Goal: Task Accomplishment & Management: Use online tool/utility

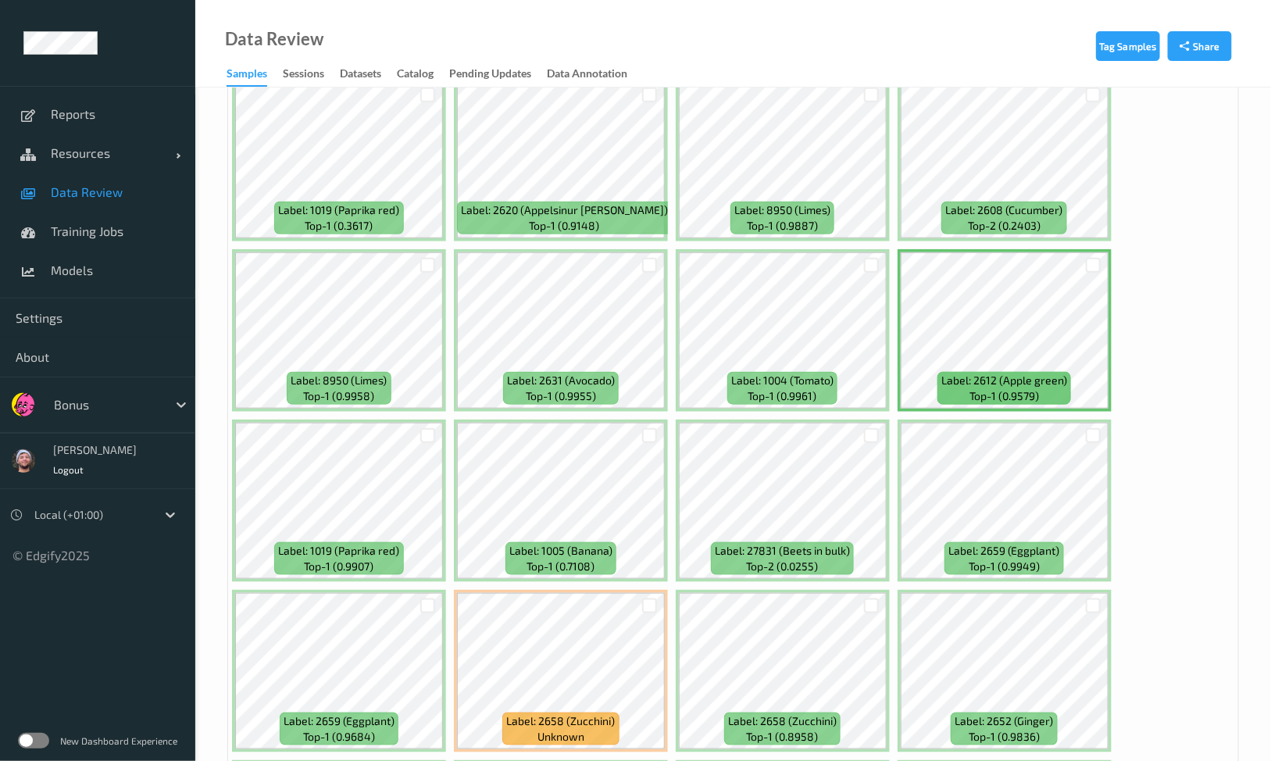
scroll to position [586, 0]
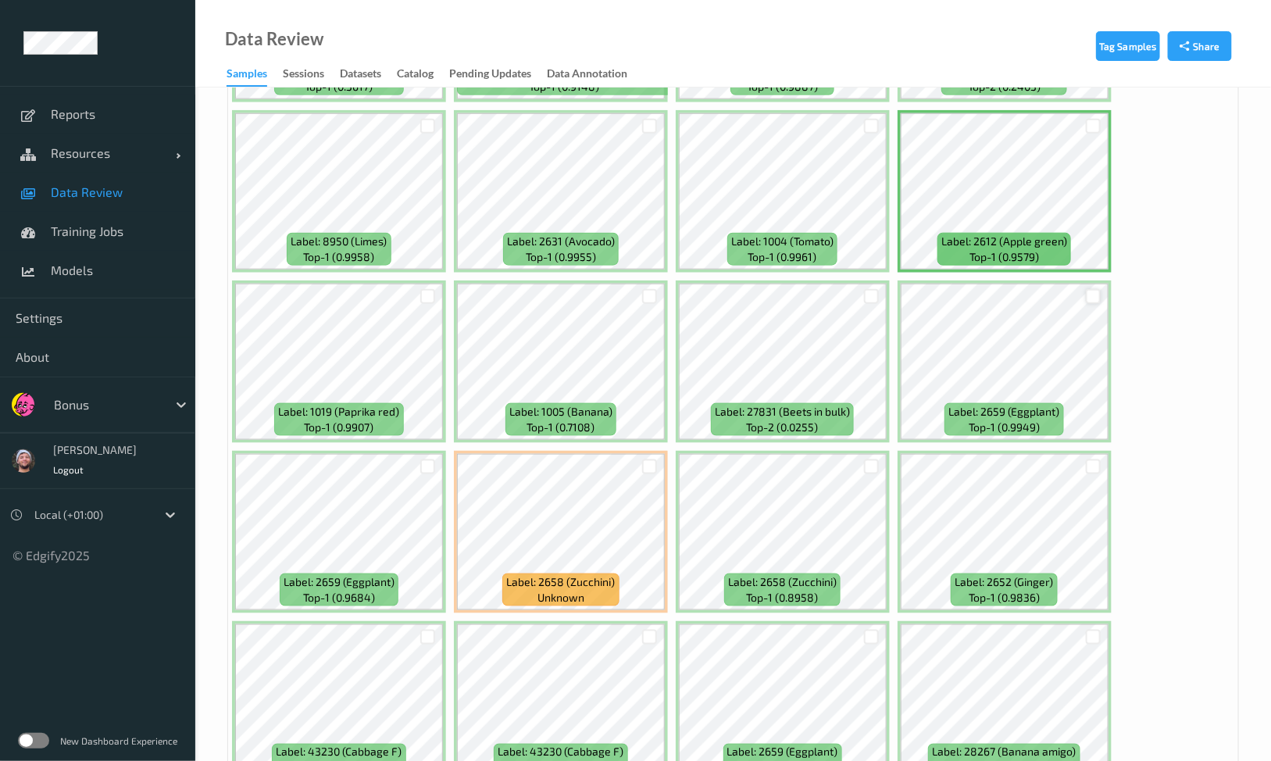
click at [1086, 294] on div at bounding box center [1093, 296] width 15 height 15
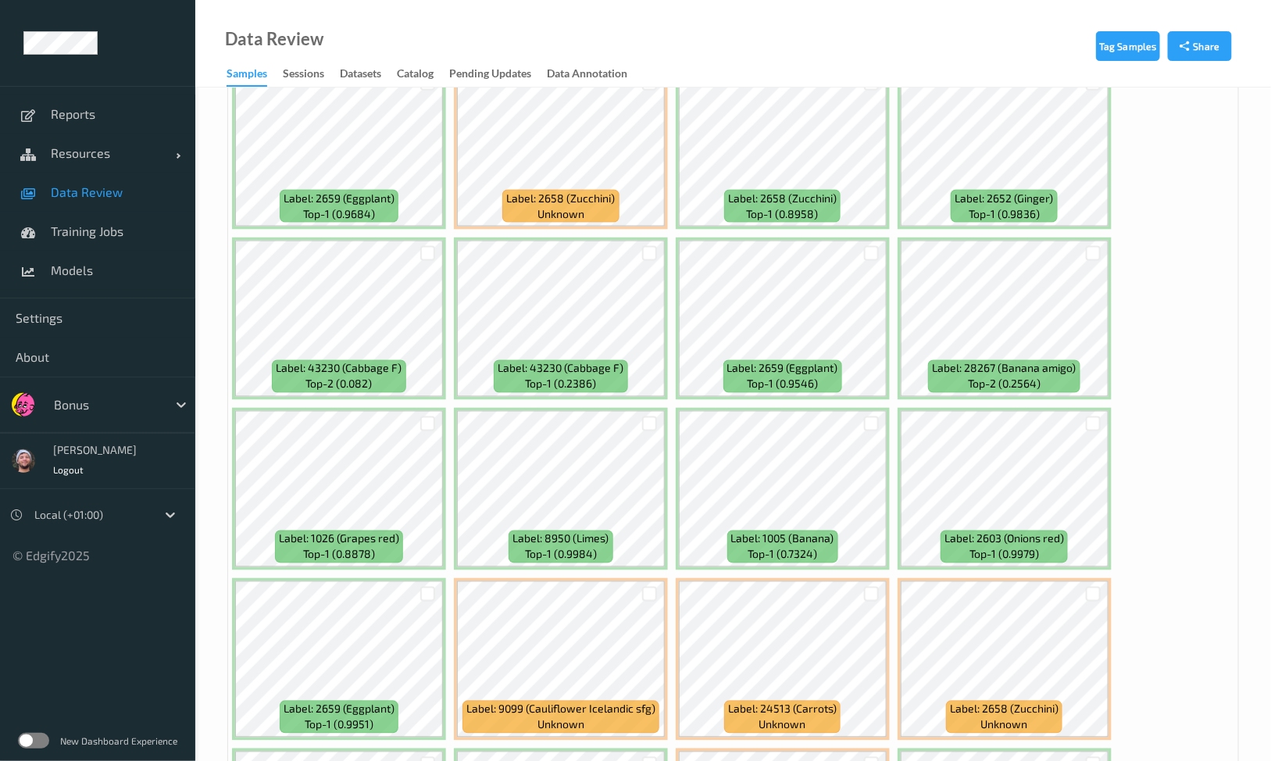
scroll to position [879, 0]
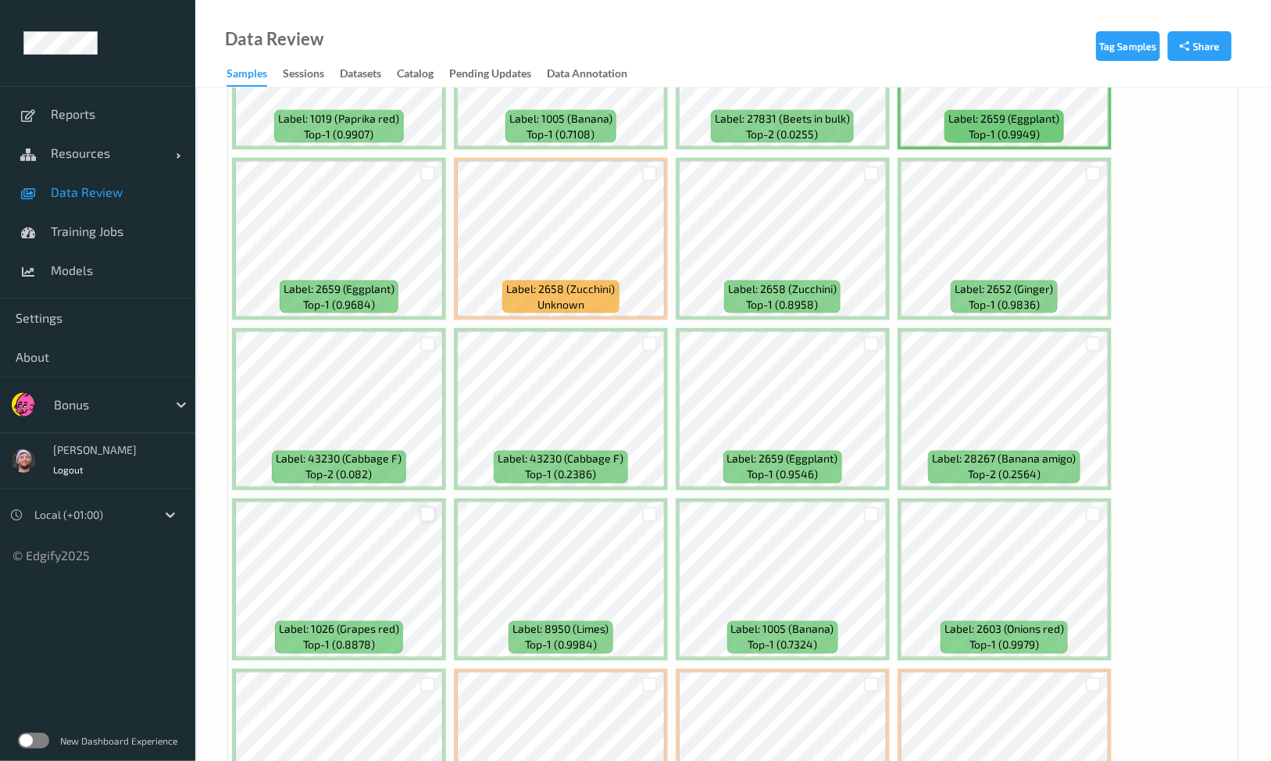
click at [428, 510] on div at bounding box center [427, 514] width 15 height 15
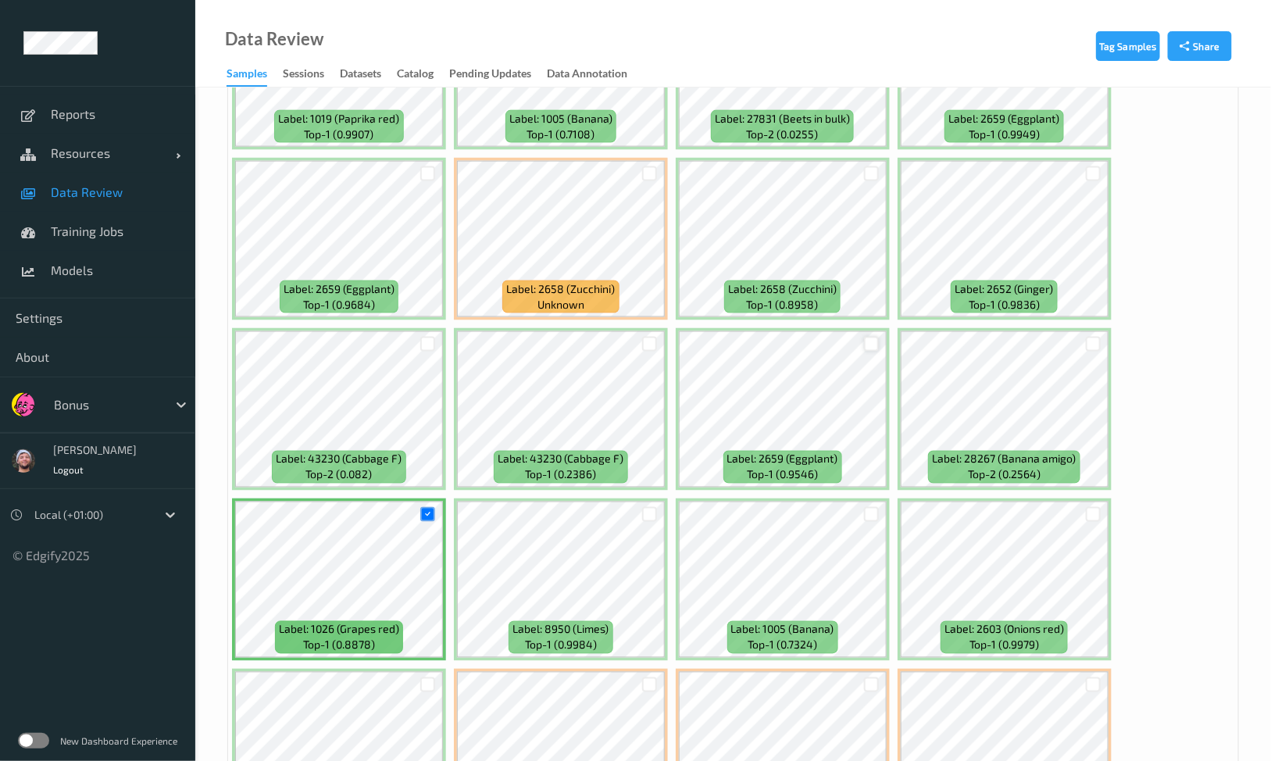
click at [871, 341] on div at bounding box center [871, 344] width 15 height 15
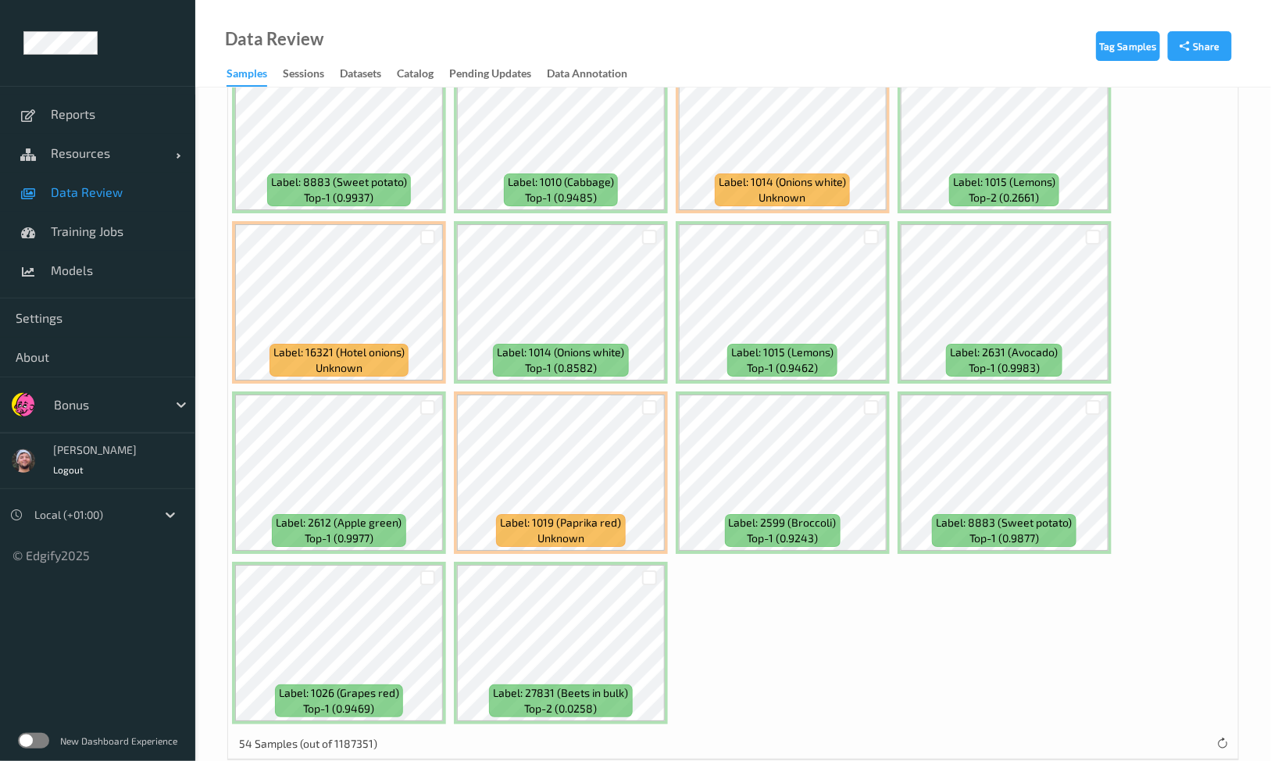
scroll to position [2192, 0]
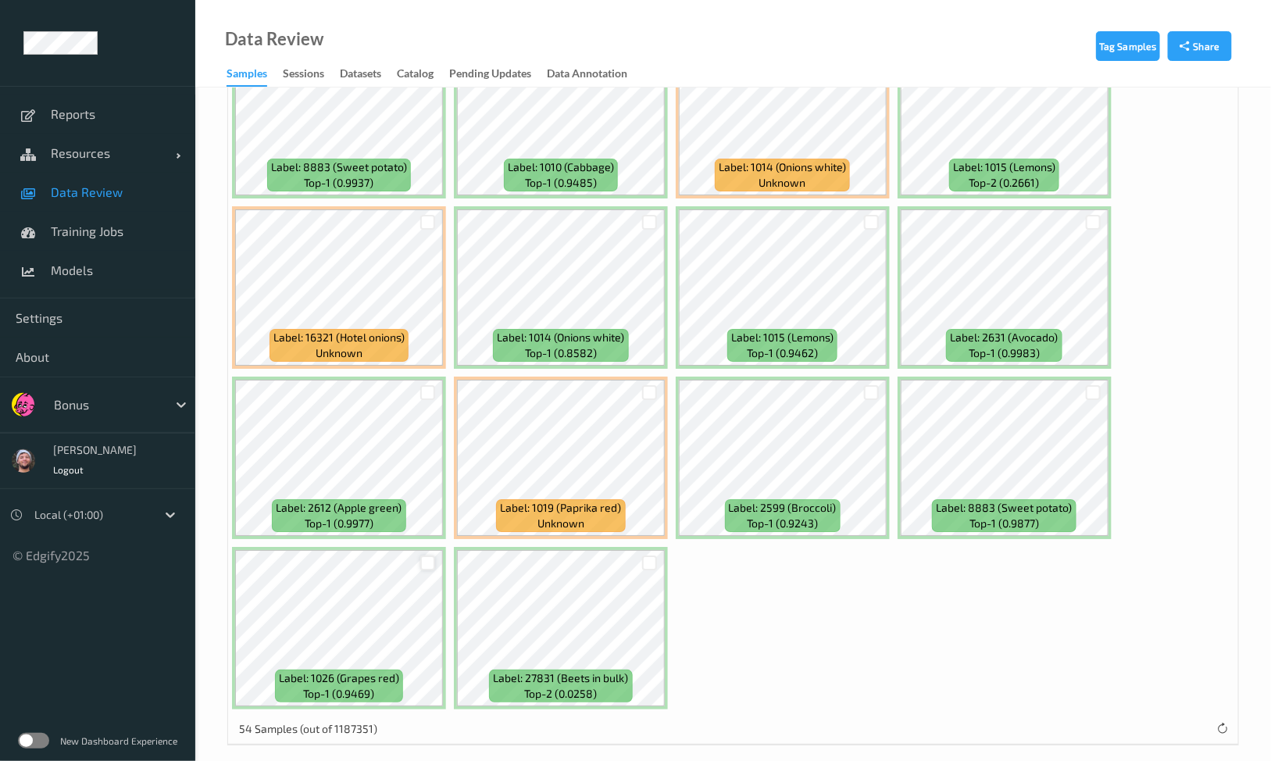
click at [426, 555] on div at bounding box center [427, 562] width 15 height 15
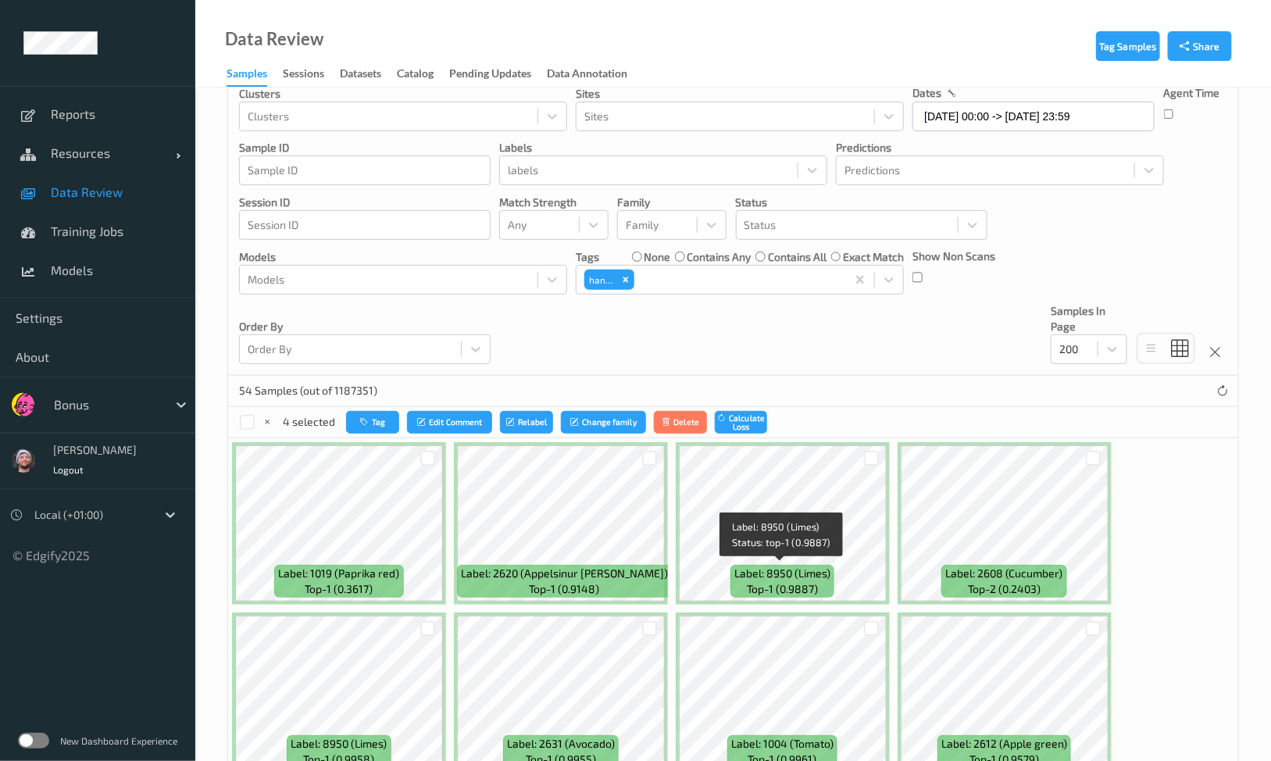
scroll to position [0, 0]
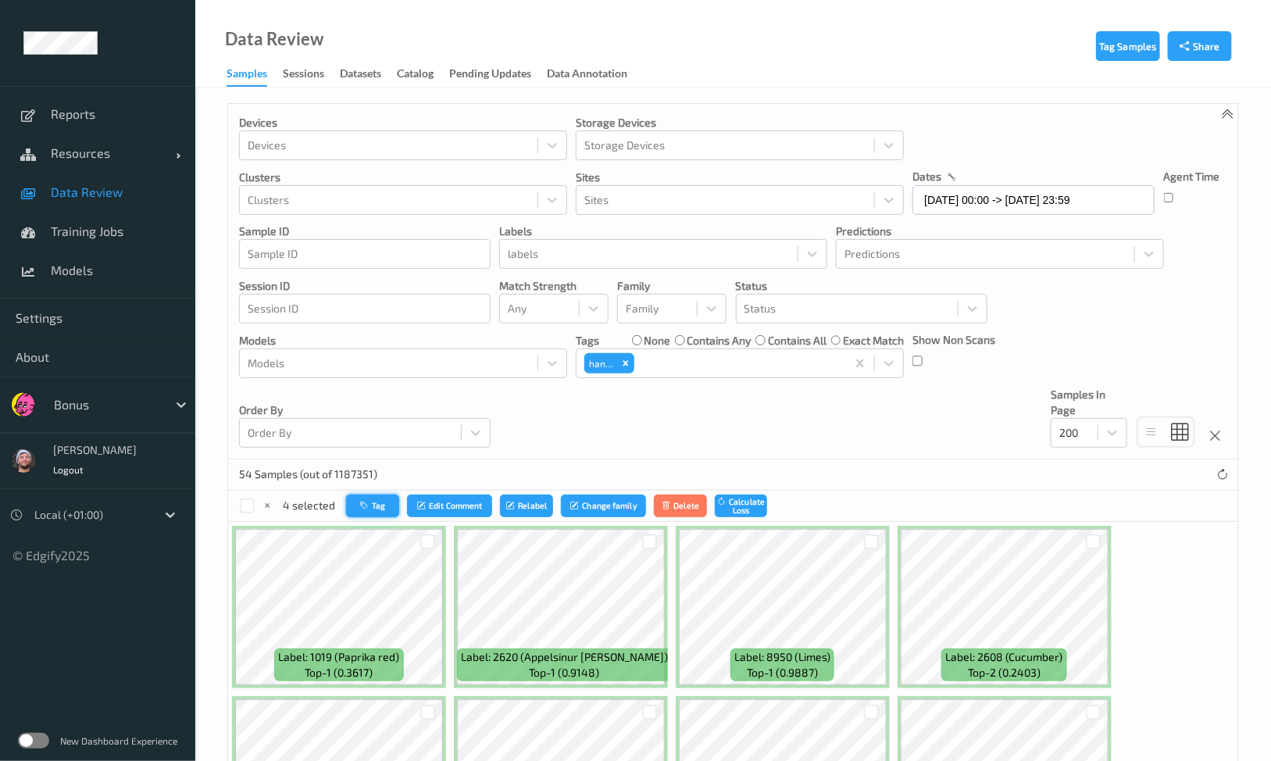
click at [375, 504] on button "Tag" at bounding box center [372, 505] width 53 height 23
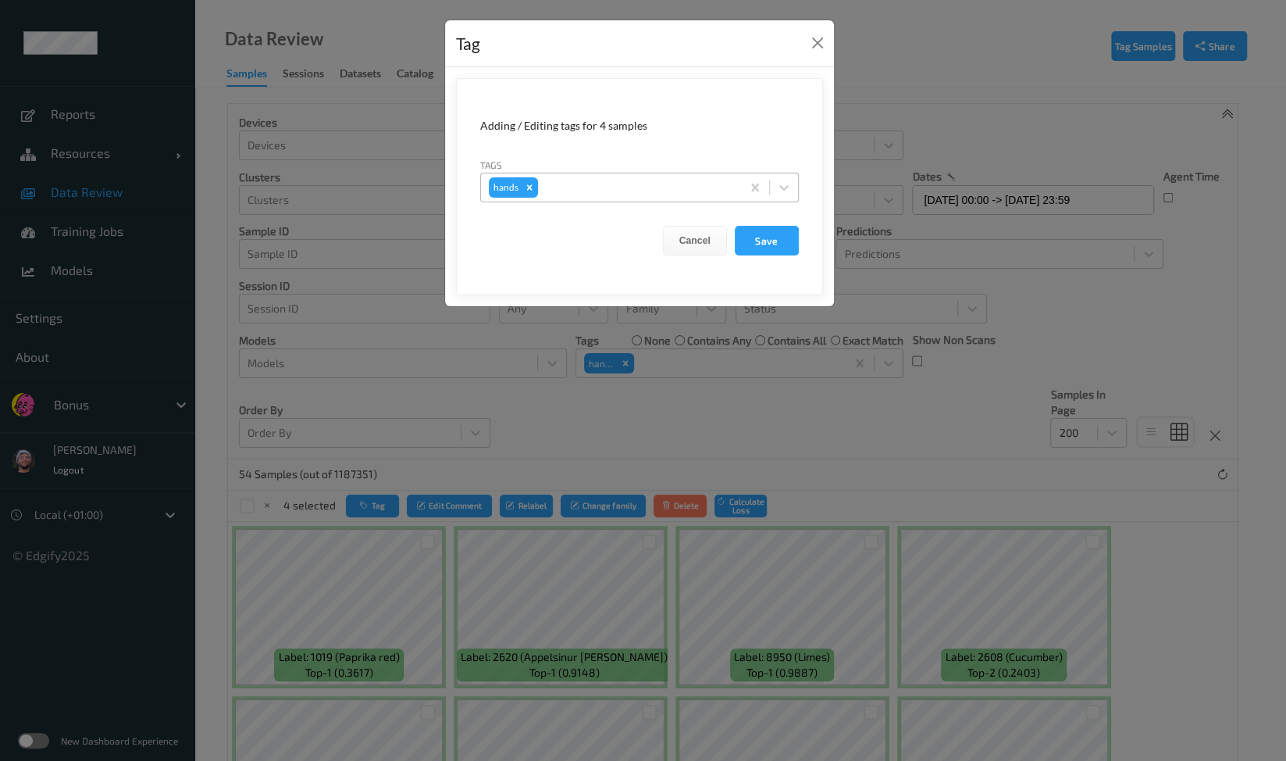
click at [539, 193] on div "hands" at bounding box center [611, 187] width 260 height 27
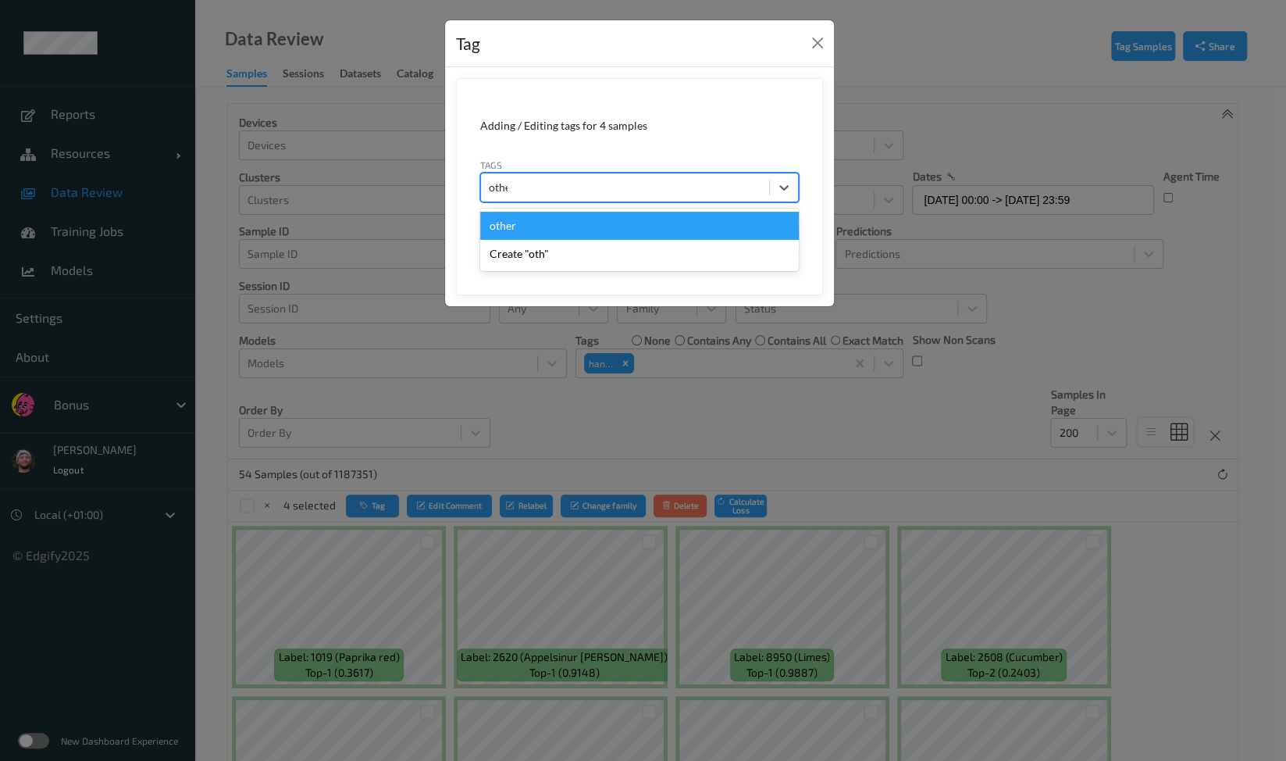
type input "other"
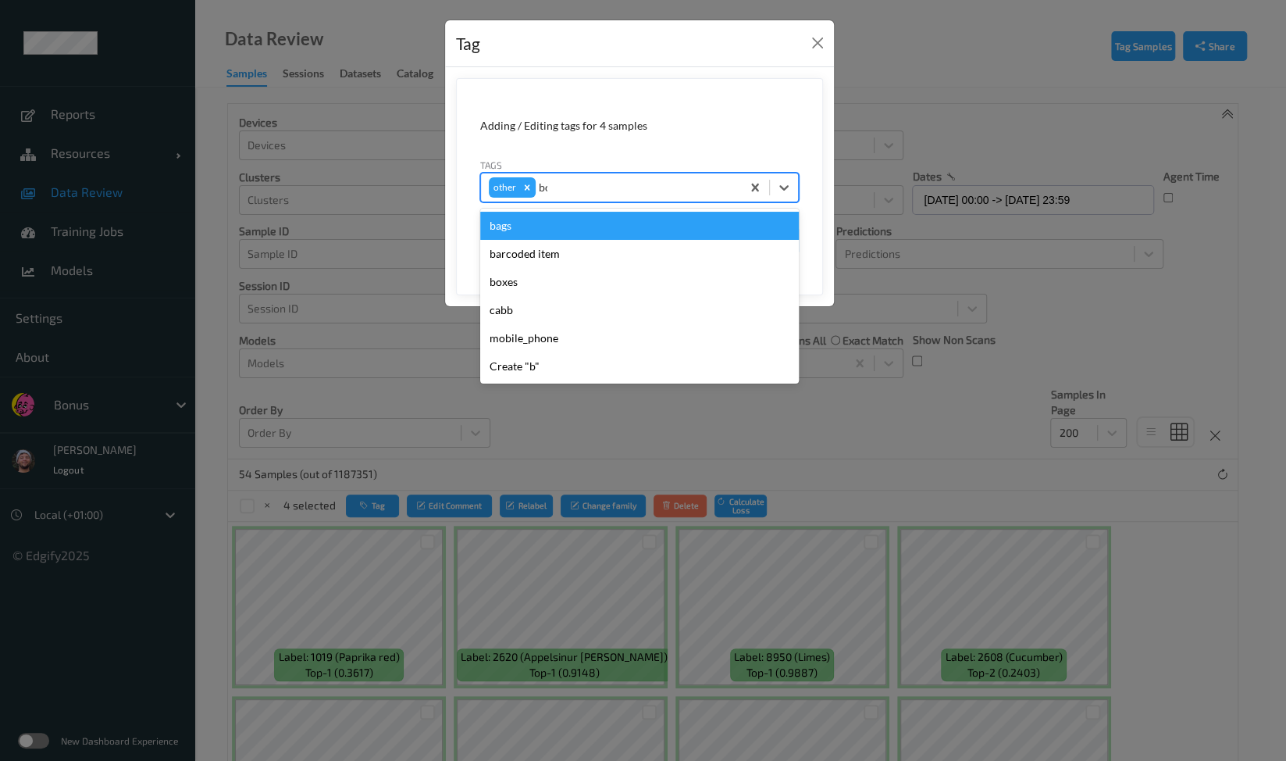
type input "box"
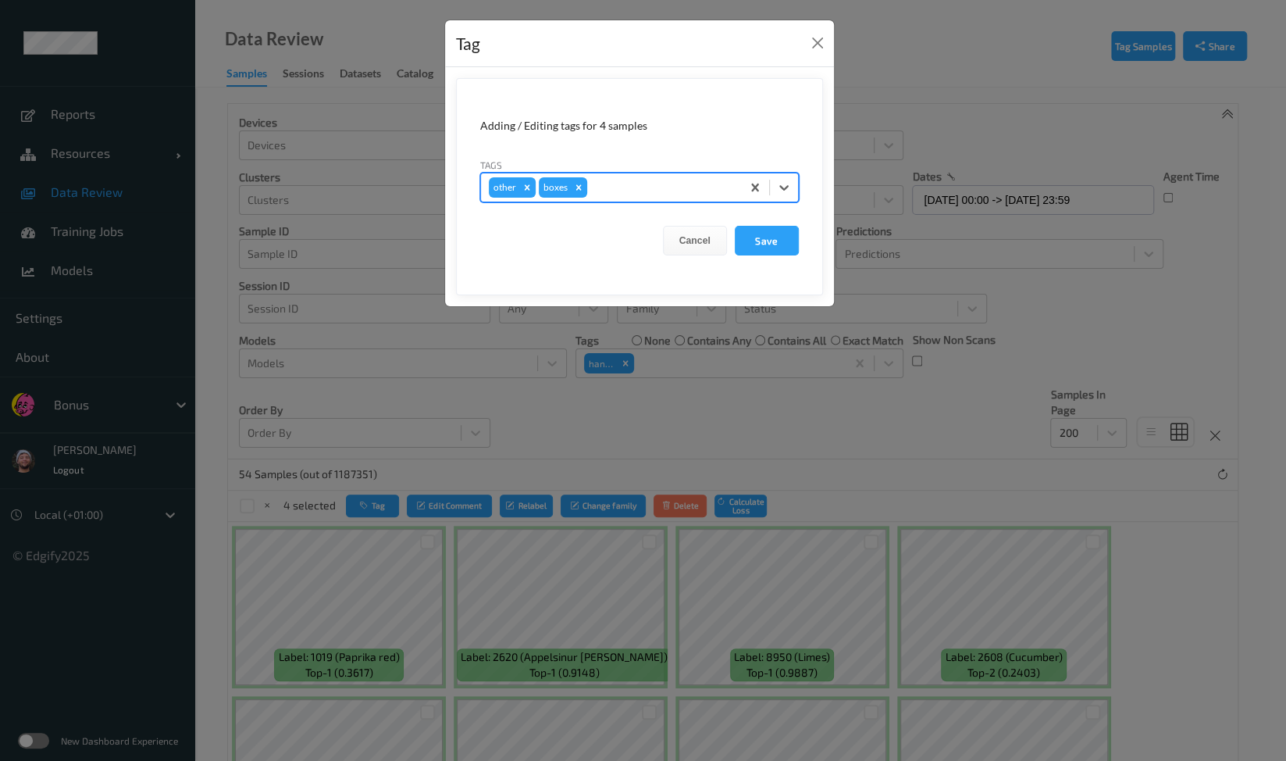
click at [735, 226] on button "Save" at bounding box center [767, 241] width 64 height 30
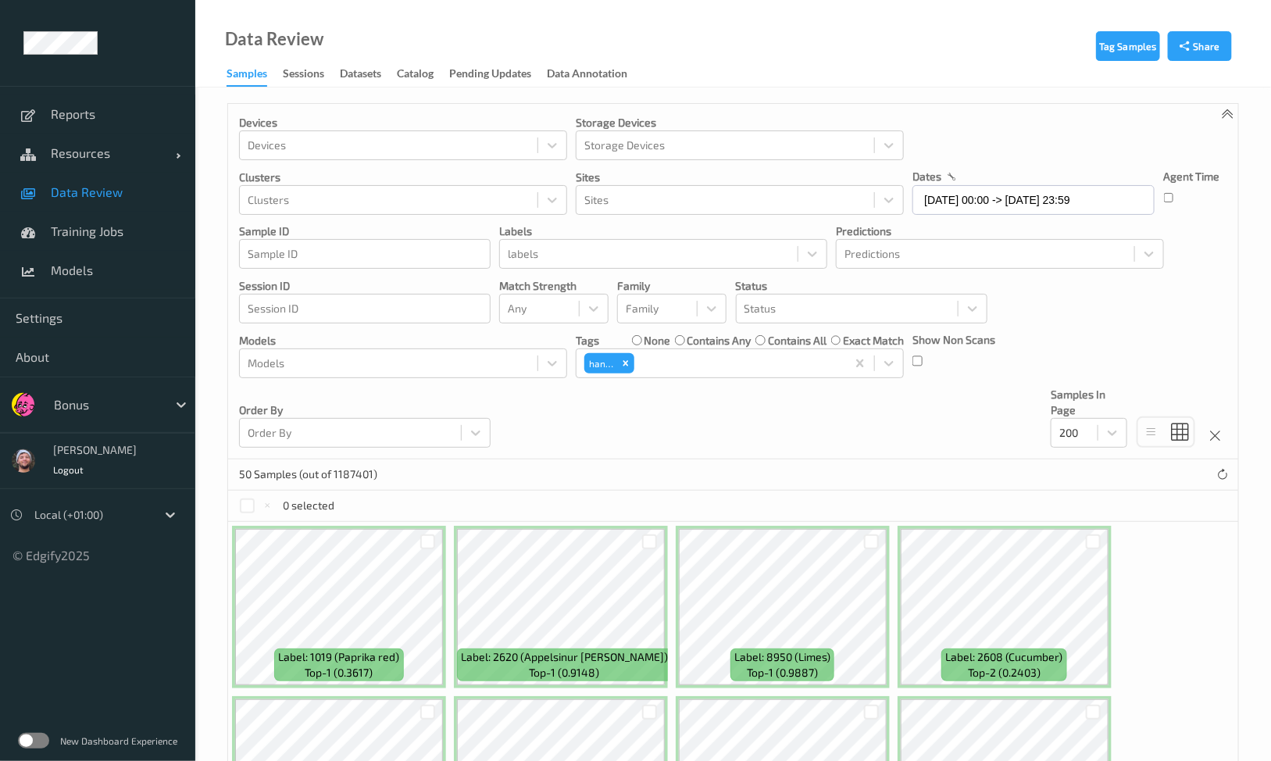
click at [580, 430] on div "Devices Devices Storage Devices Storage Devices Clusters Clusters Sites Sites d…" at bounding box center [733, 281] width 1010 height 355
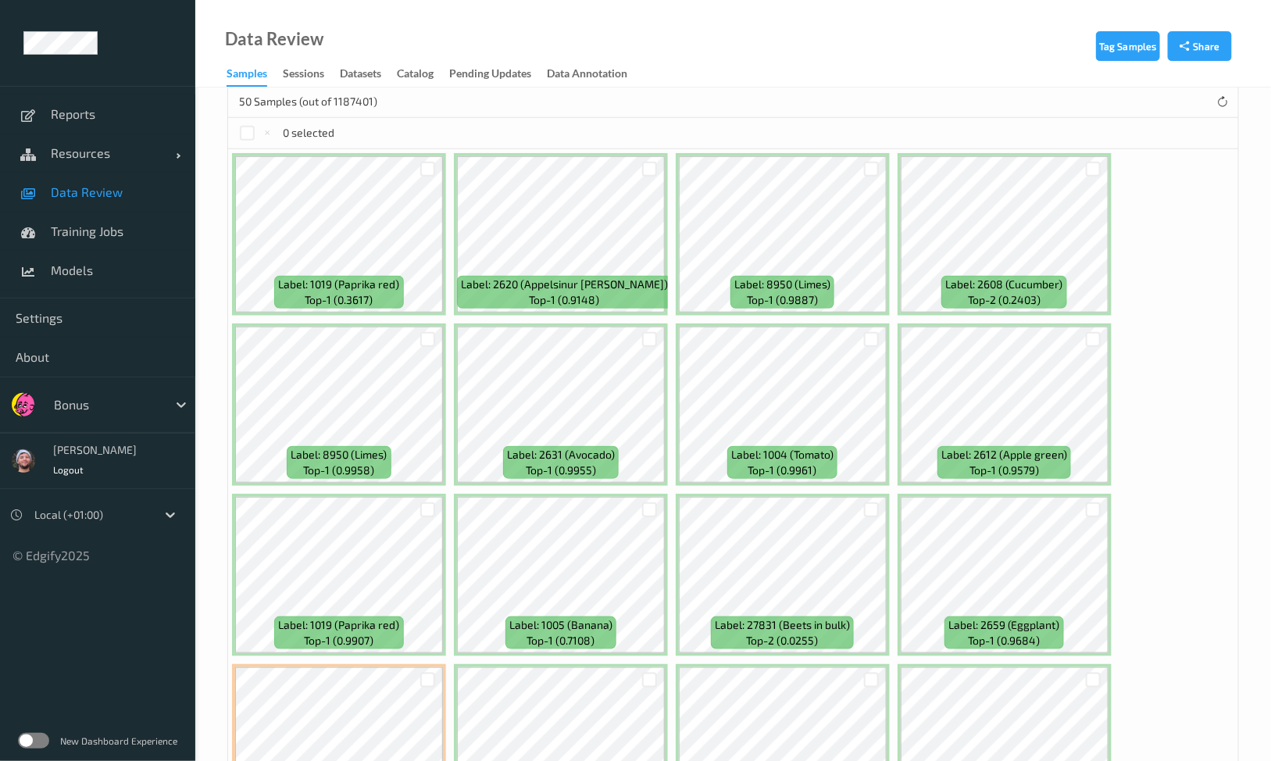
scroll to position [390, 0]
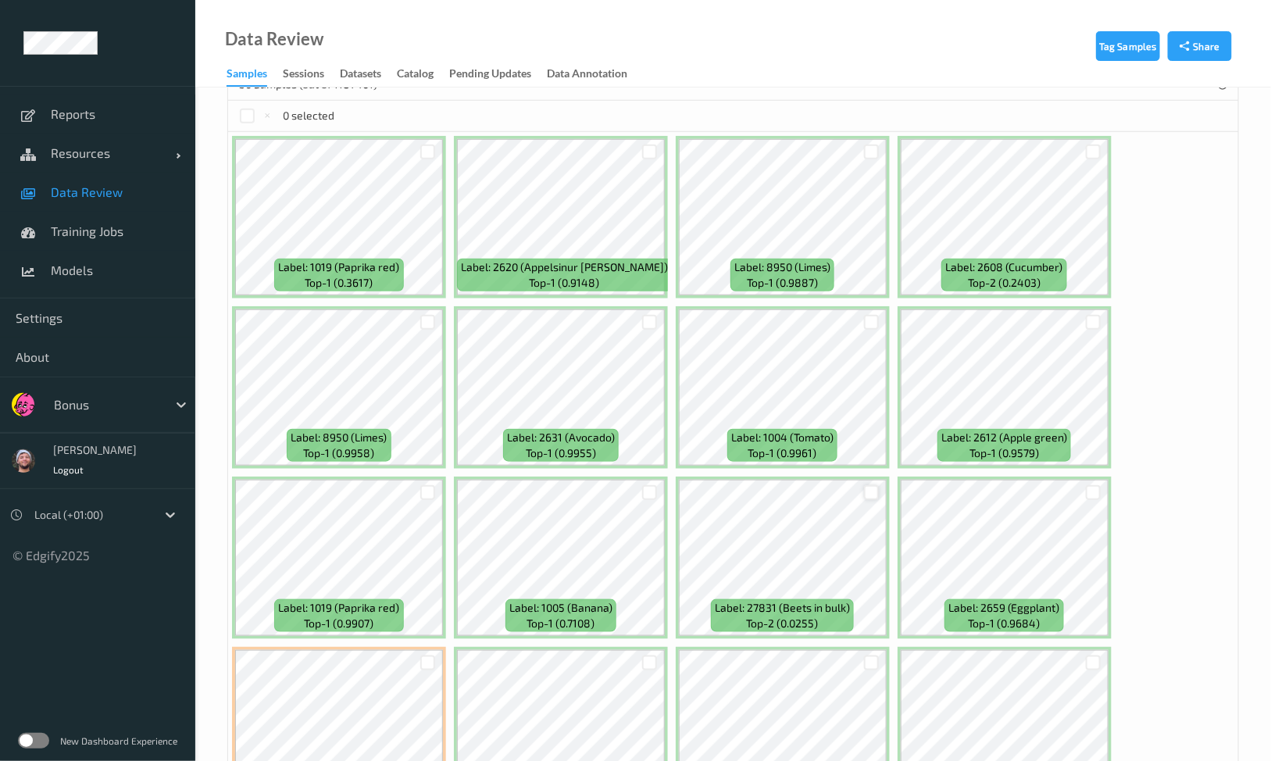
click at [864, 490] on div at bounding box center [871, 492] width 15 height 15
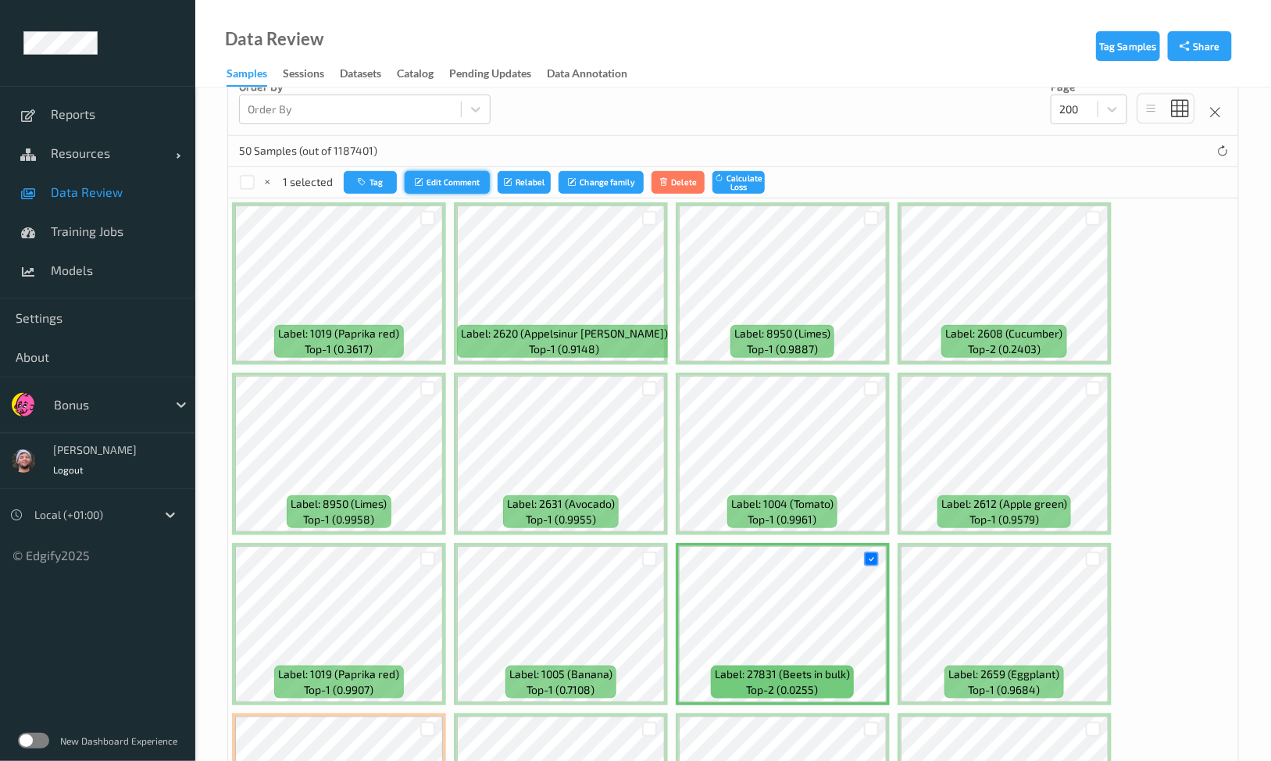
scroll to position [293, 0]
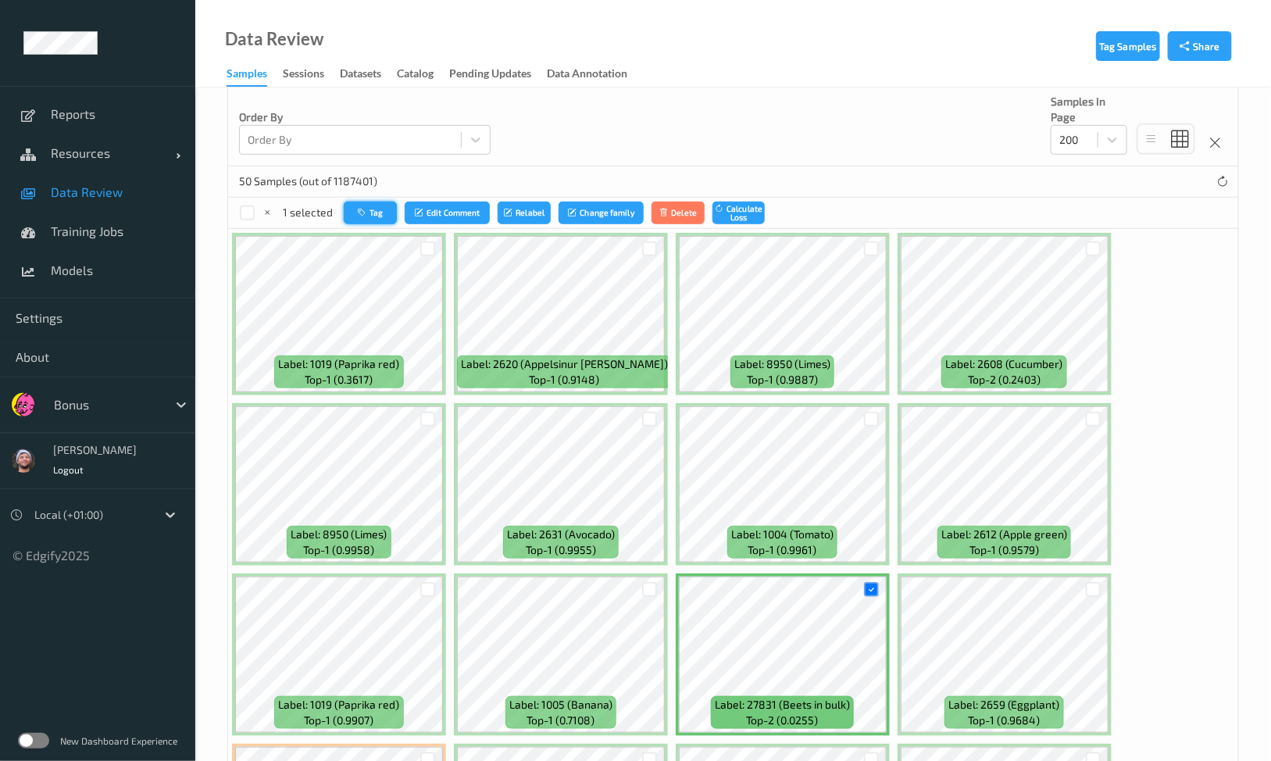
click at [380, 212] on button "Tag" at bounding box center [370, 213] width 53 height 23
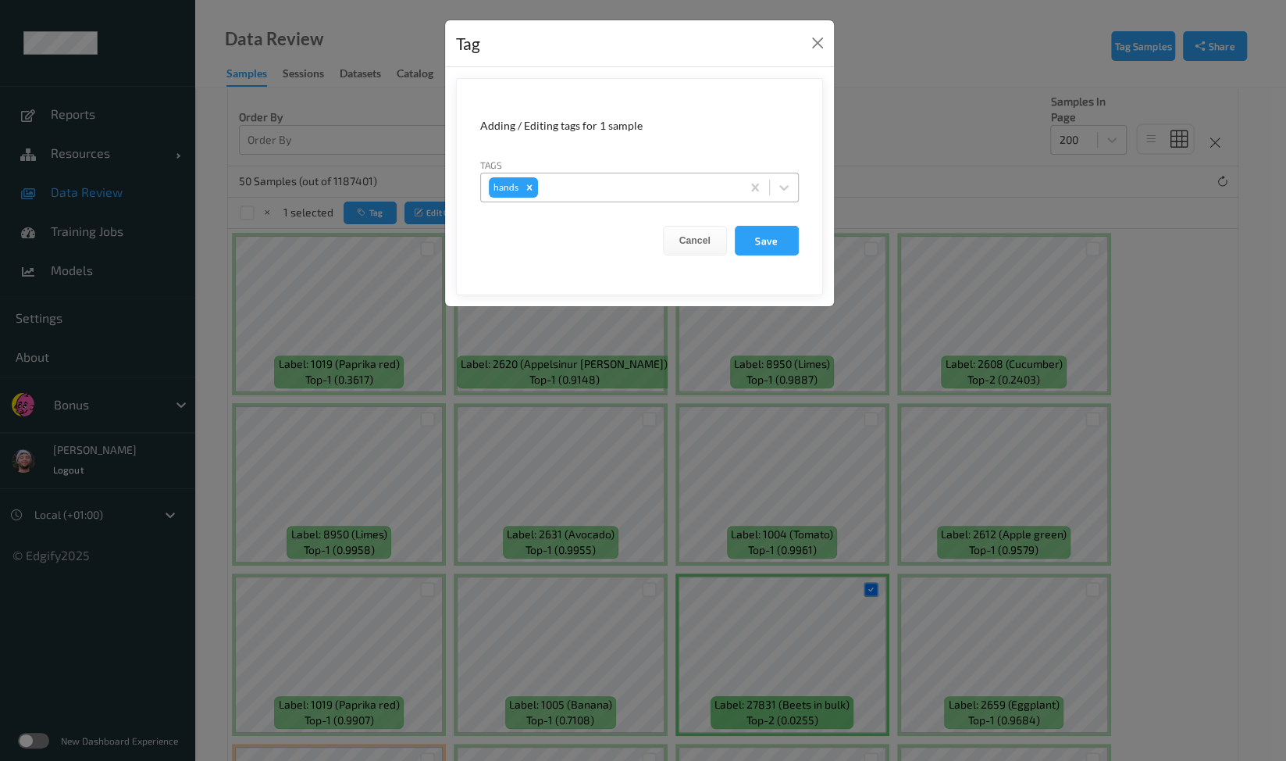
click at [611, 189] on div at bounding box center [637, 187] width 192 height 19
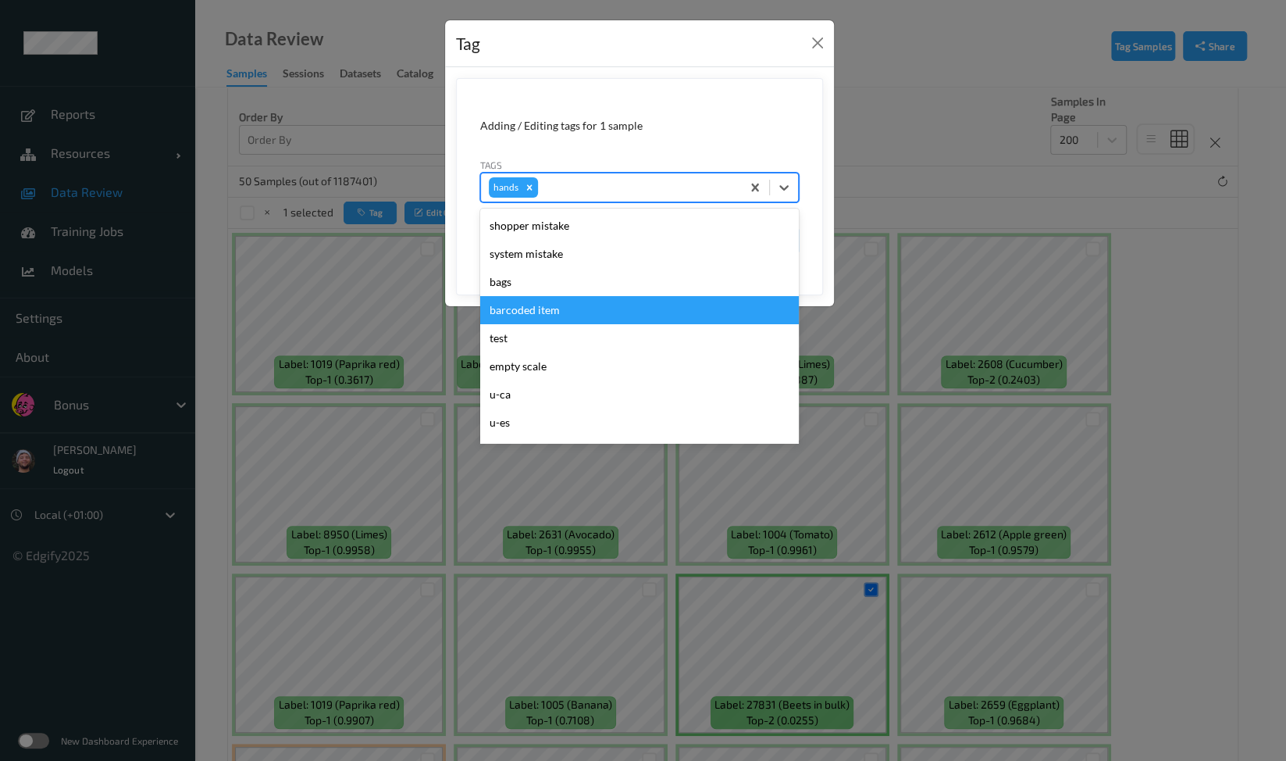
click at [527, 309] on div "barcoded item" at bounding box center [639, 310] width 319 height 28
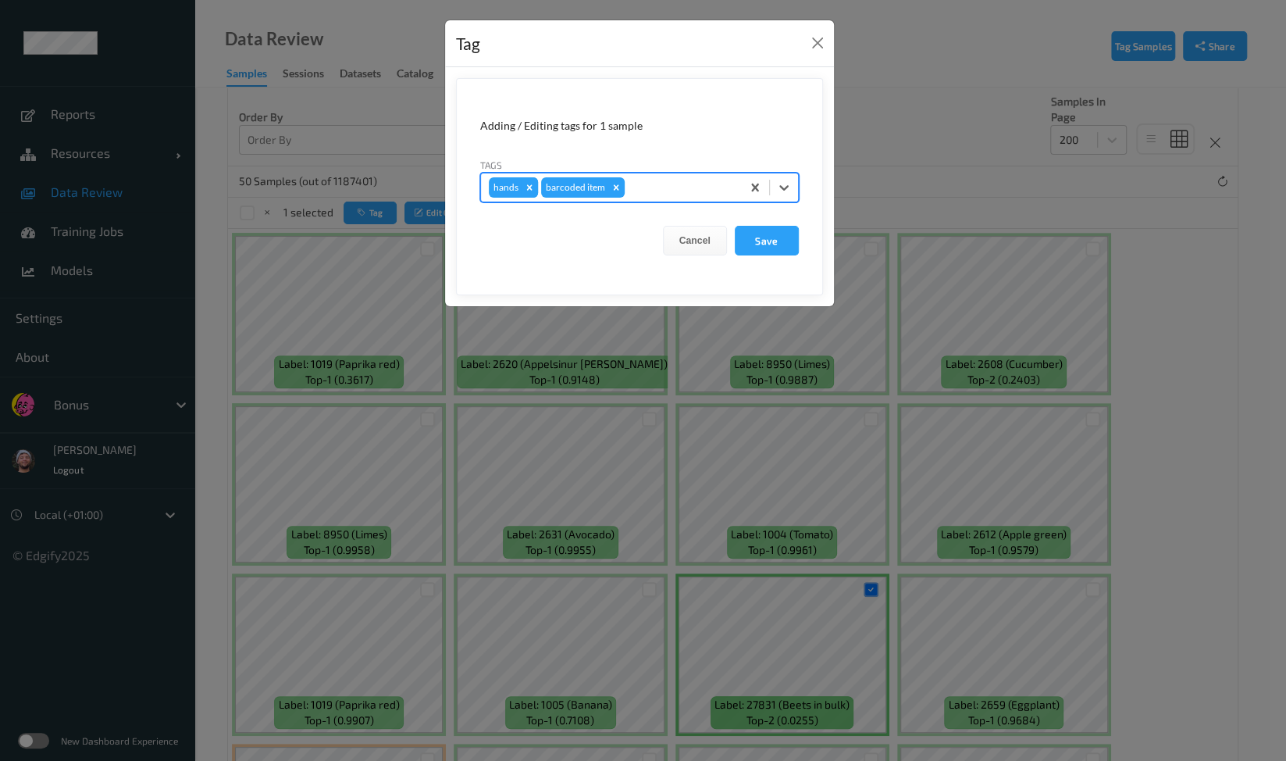
click at [529, 187] on icon "Remove hands" at bounding box center [528, 186] width 5 height 5
click at [785, 240] on button "Save" at bounding box center [767, 241] width 64 height 30
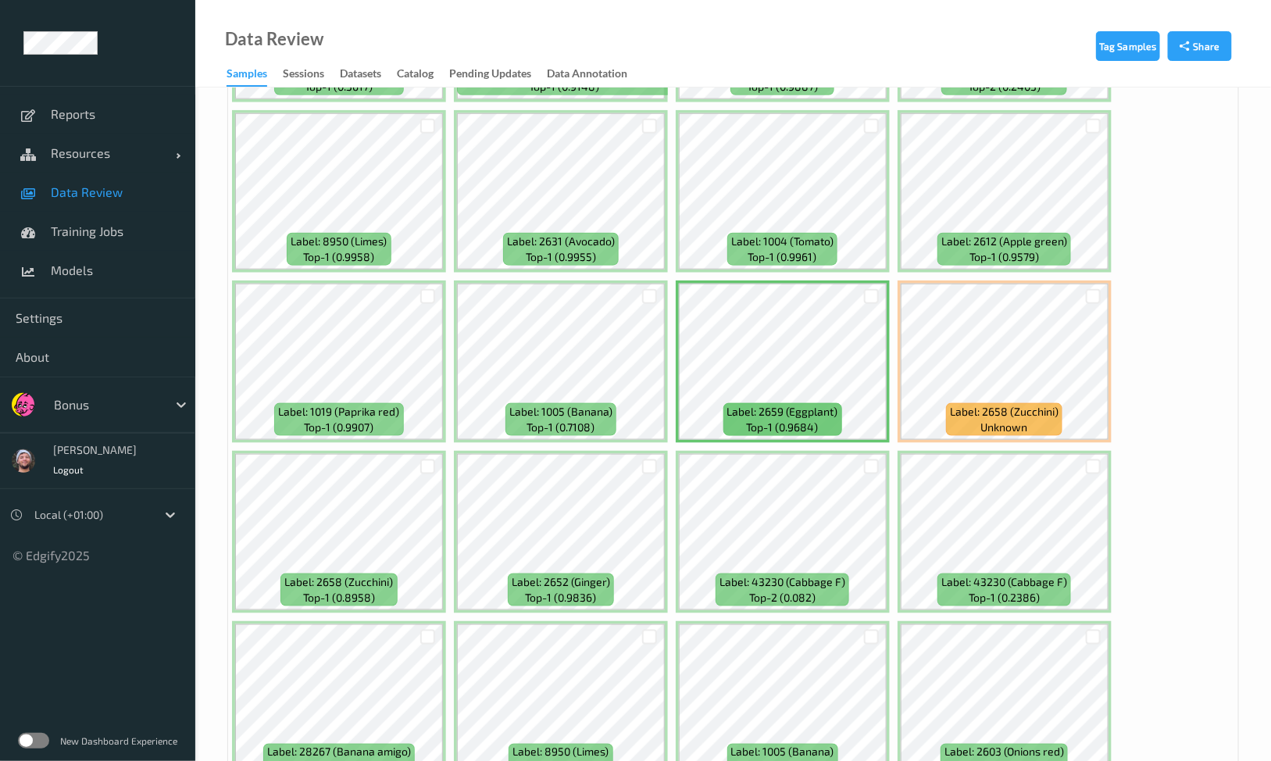
scroll to position [976, 0]
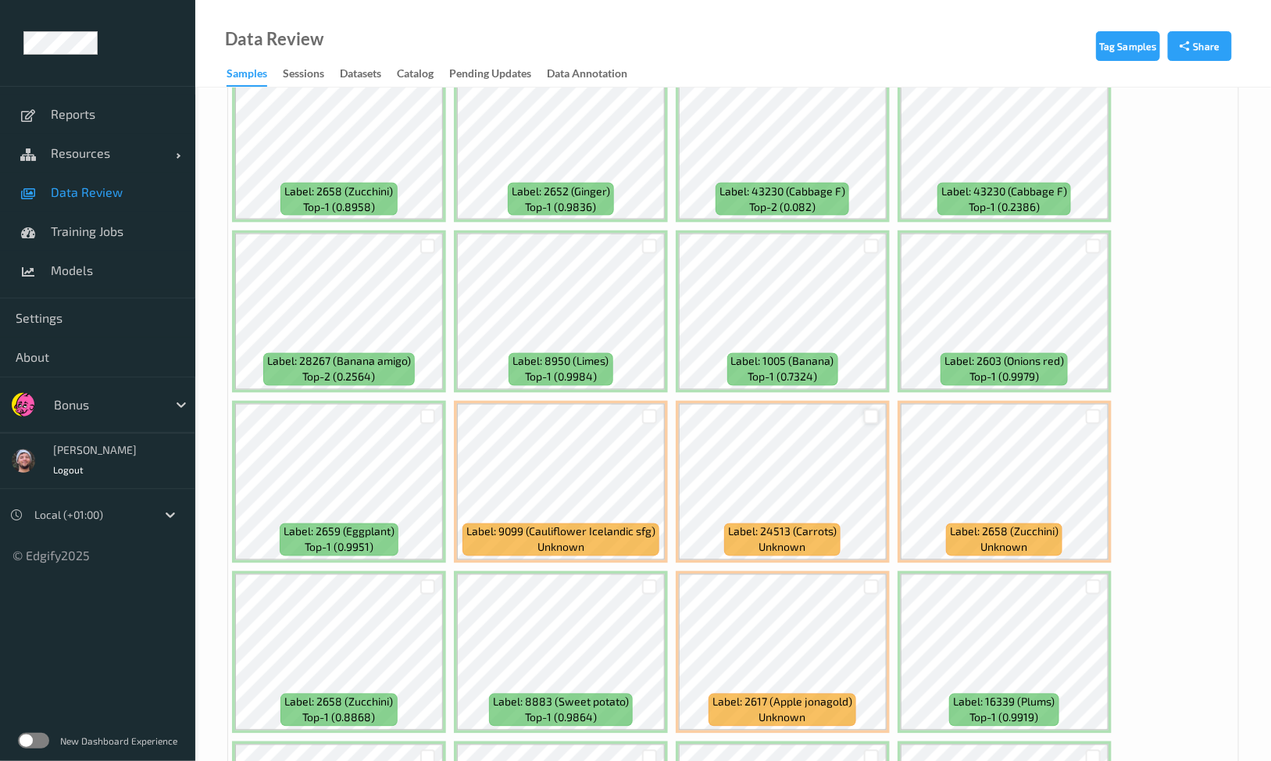
click at [872, 409] on div at bounding box center [871, 416] width 15 height 15
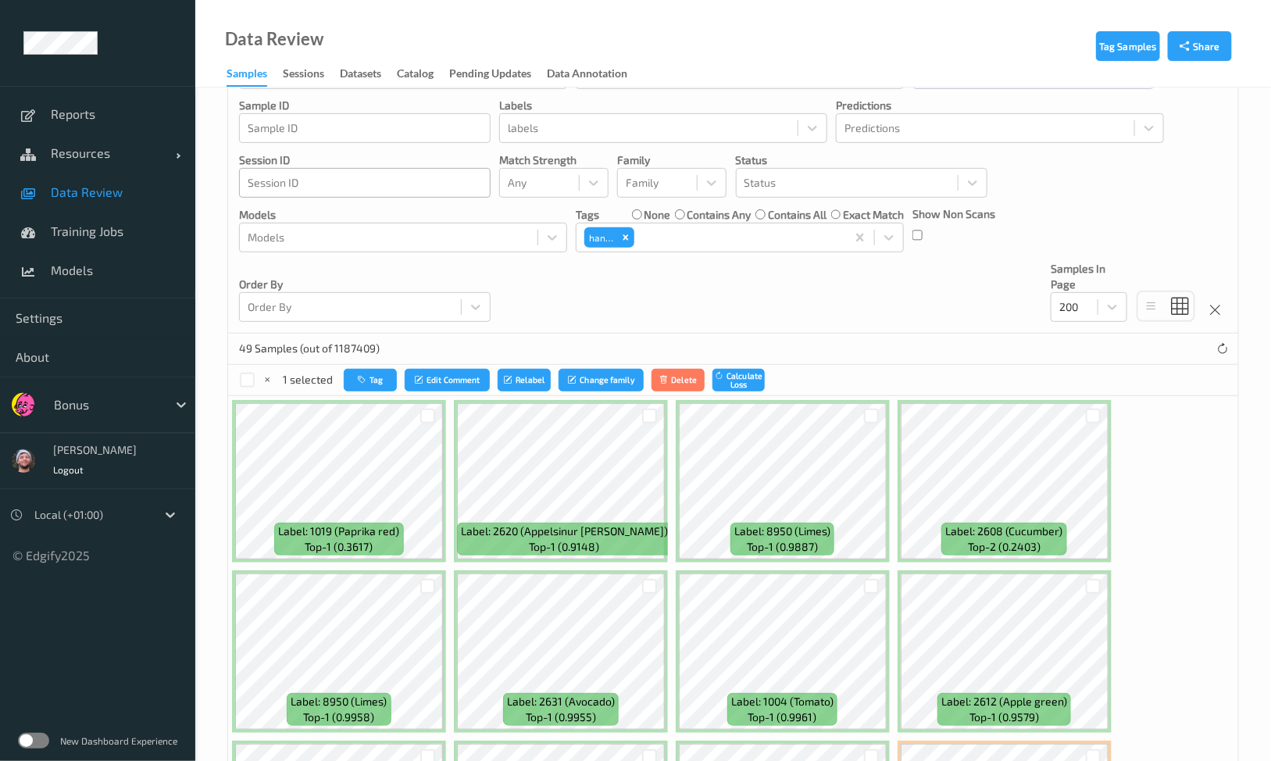
scroll to position [0, 0]
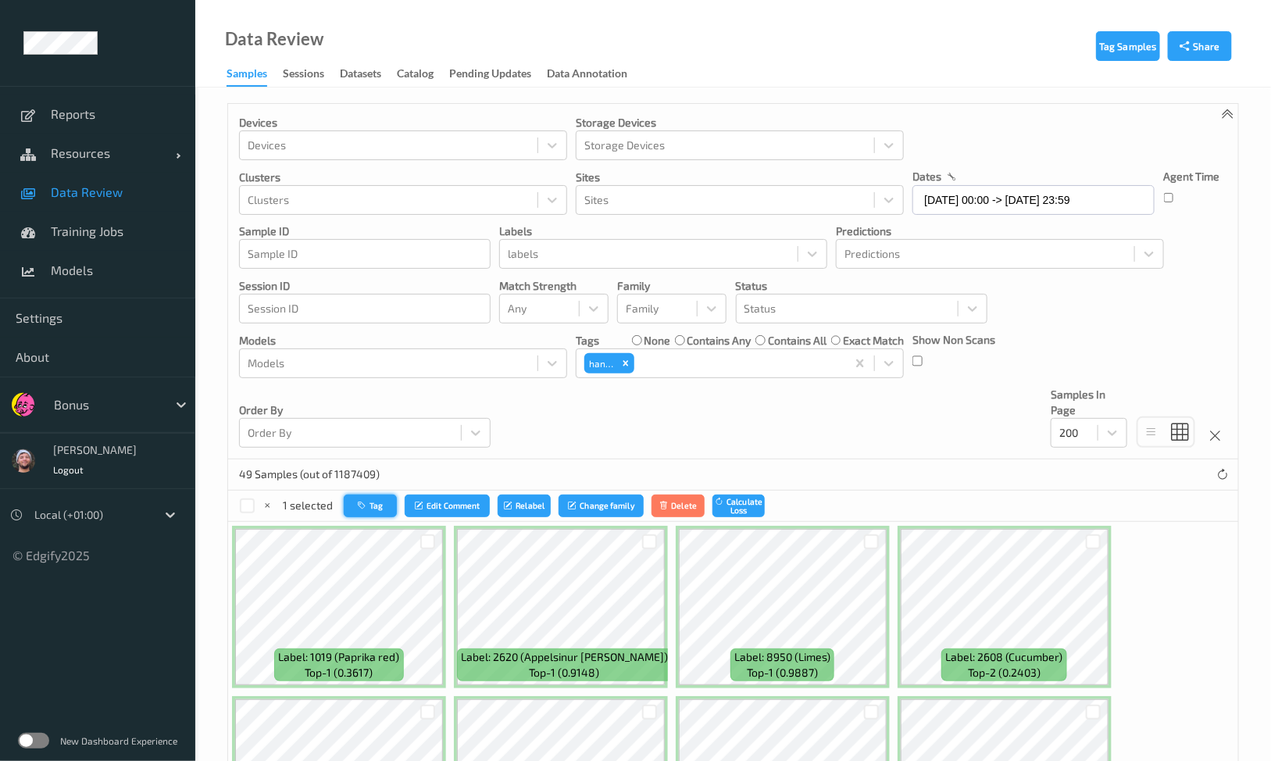
click at [367, 494] on button "Tag" at bounding box center [370, 505] width 53 height 23
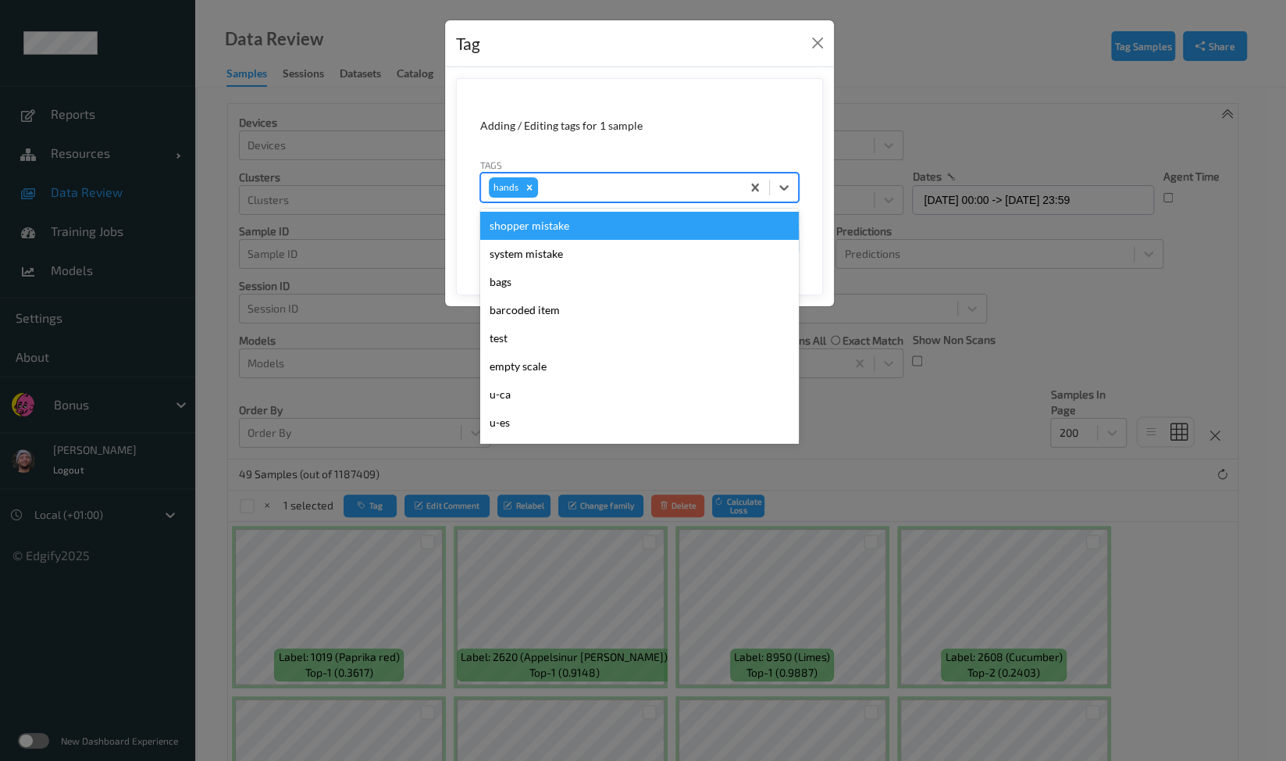
click at [603, 194] on div at bounding box center [637, 187] width 192 height 19
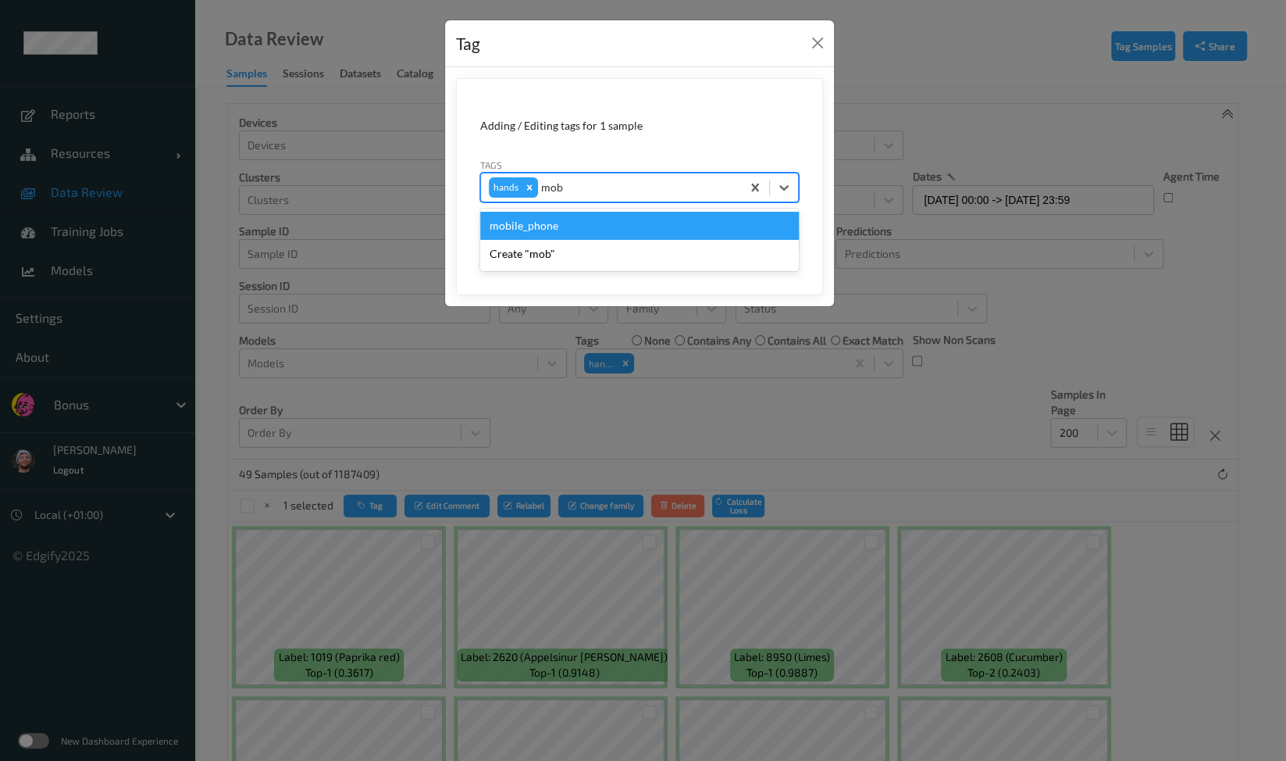
type input "mobi"
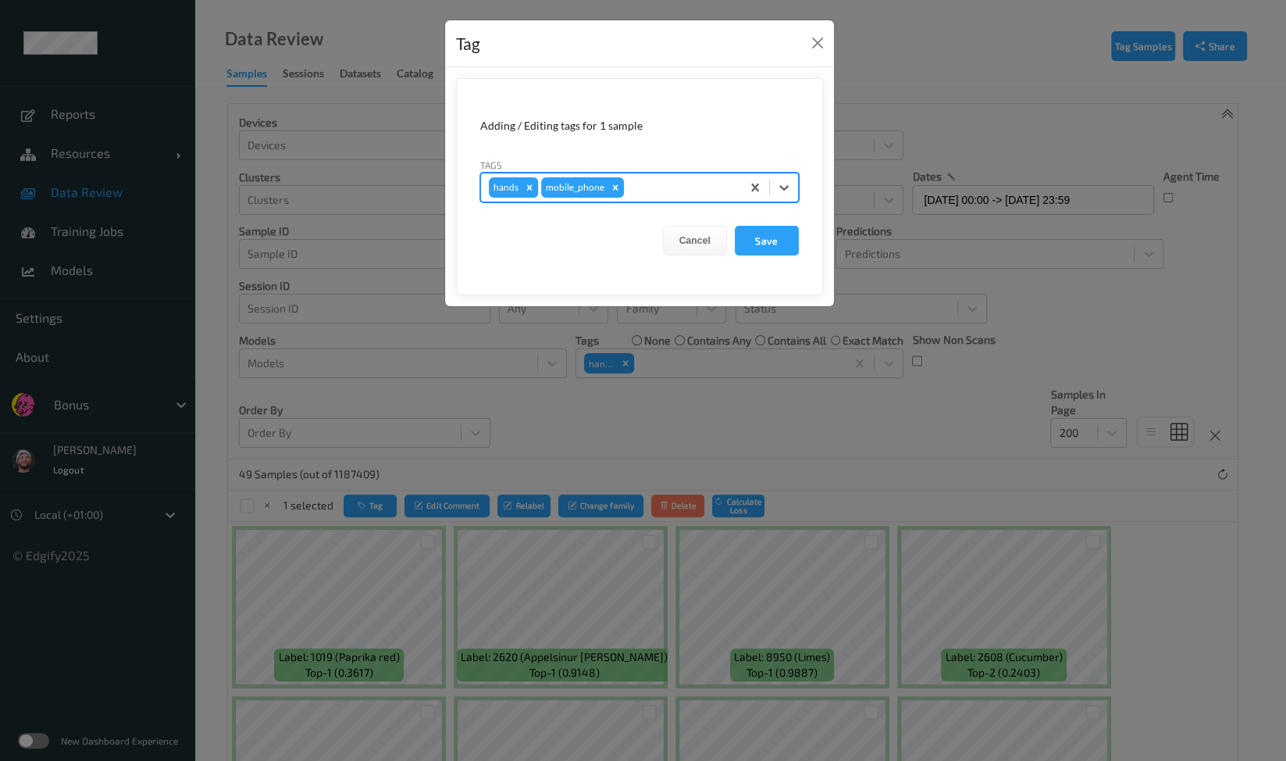
click at [528, 192] on icon "Remove hands" at bounding box center [529, 187] width 11 height 11
click at [772, 249] on button "Save" at bounding box center [767, 241] width 64 height 30
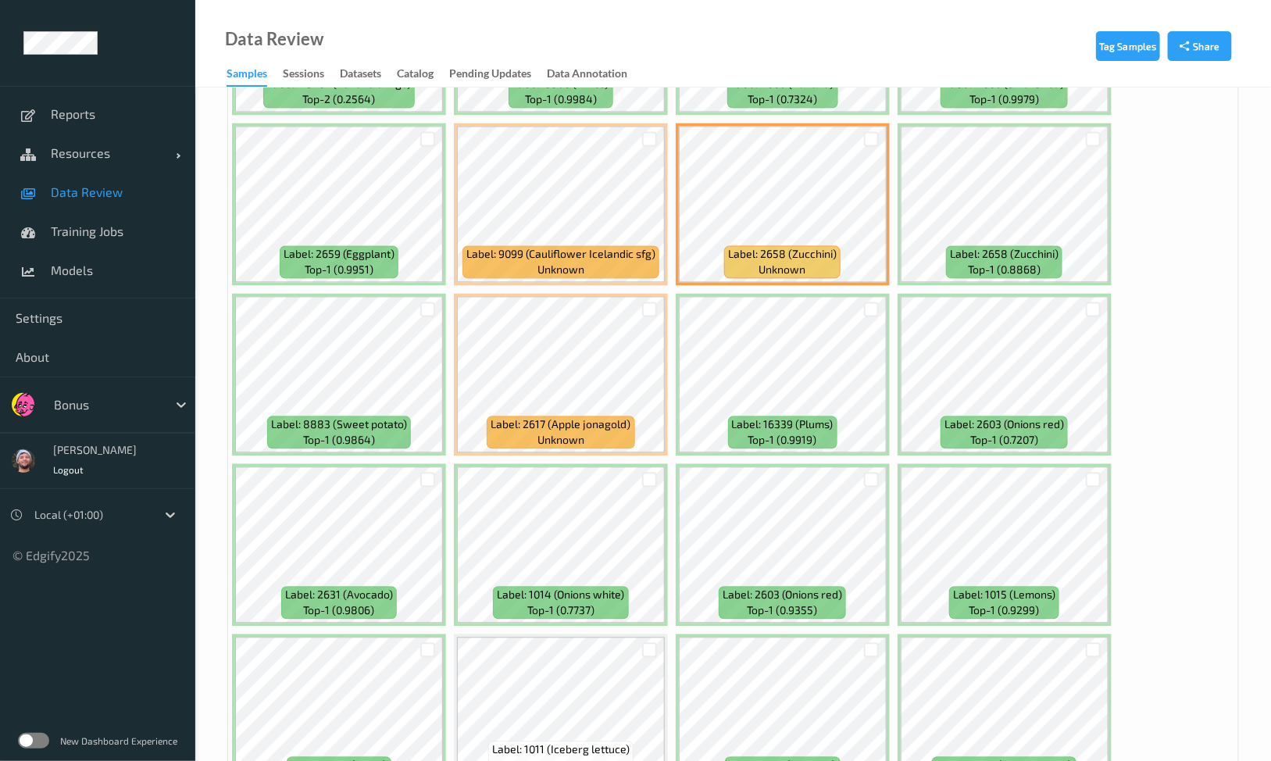
scroll to position [1268, 0]
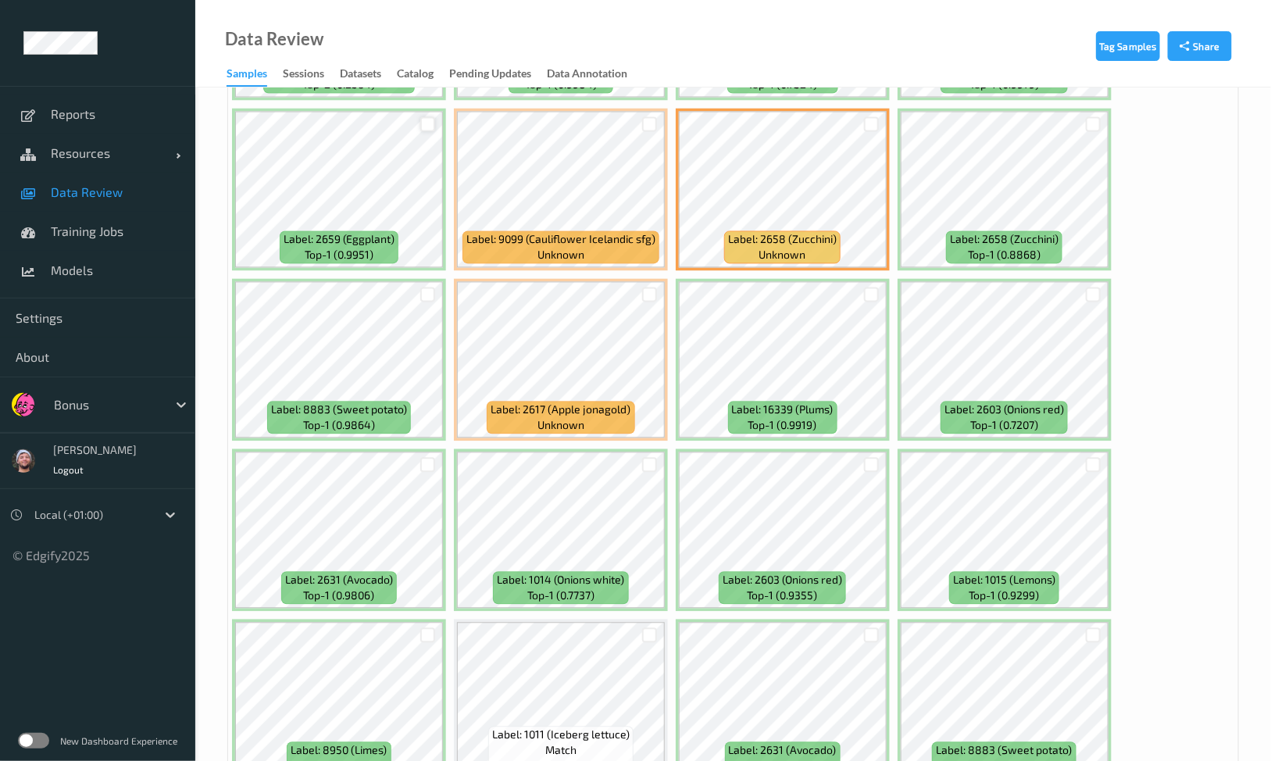
click at [426, 123] on div at bounding box center [427, 124] width 15 height 15
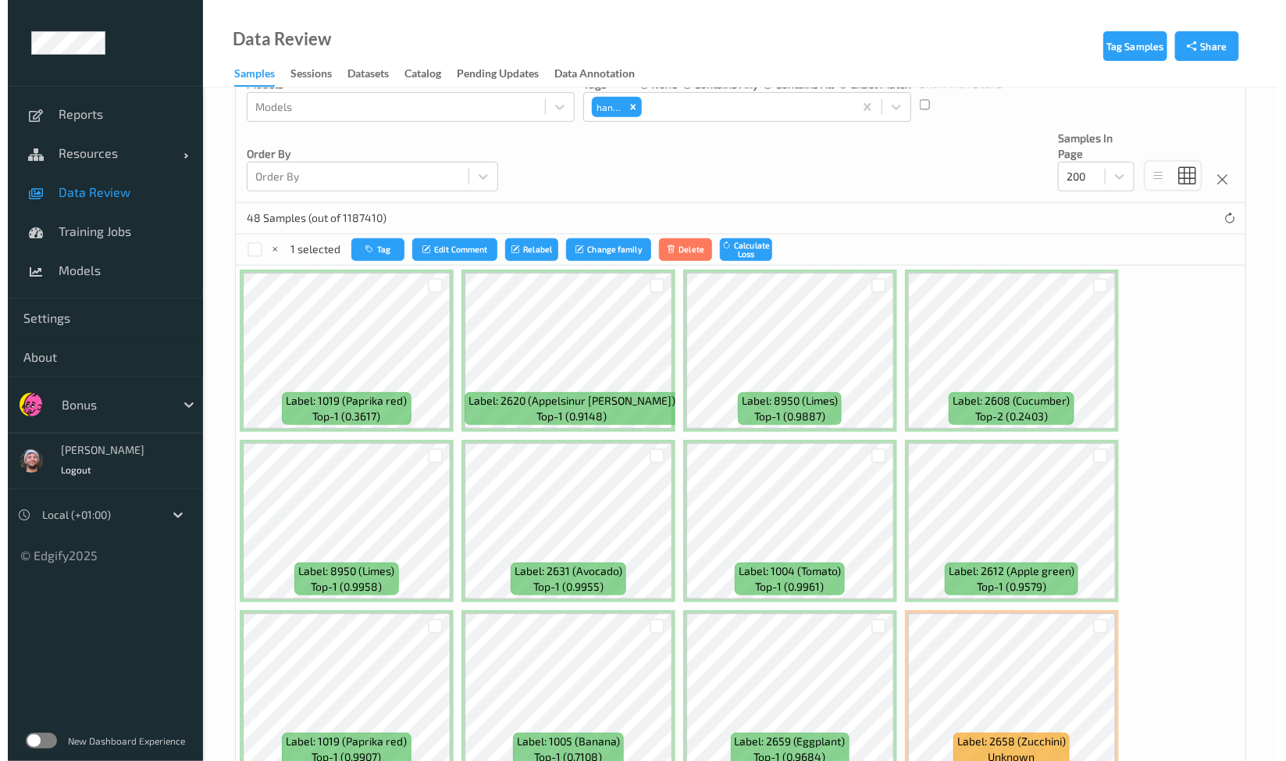
scroll to position [97, 0]
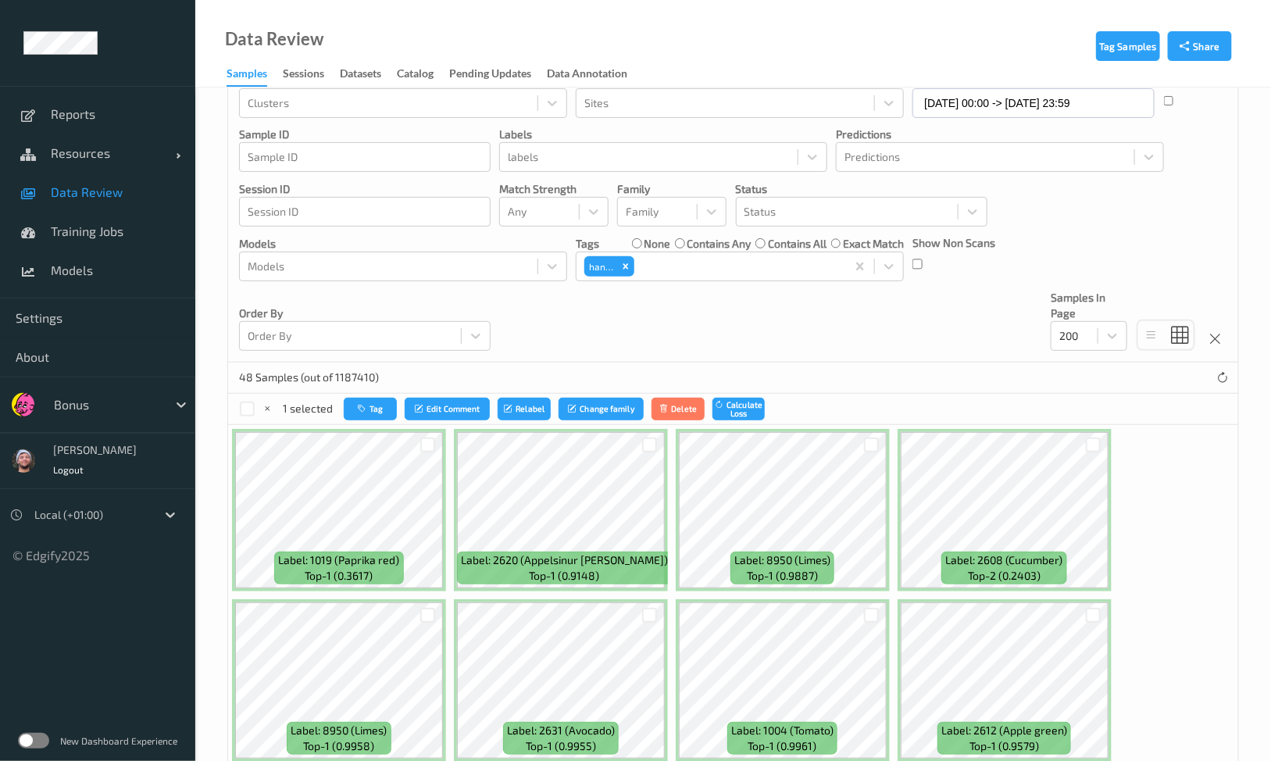
click at [382, 390] on div "48 Samples (out of 1187410)" at bounding box center [733, 377] width 1010 height 31
click at [381, 410] on button "Tag" at bounding box center [370, 409] width 53 height 23
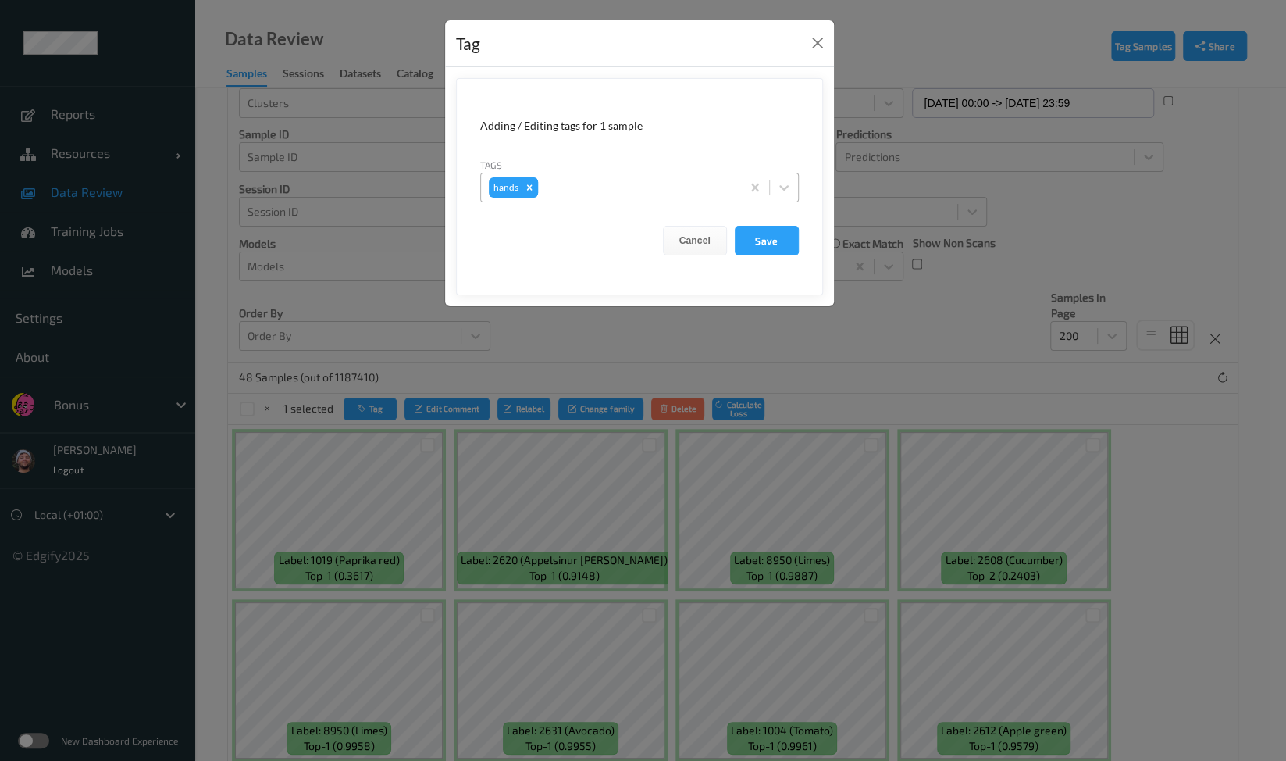
click at [535, 193] on div "Remove hands" at bounding box center [529, 187] width 17 height 20
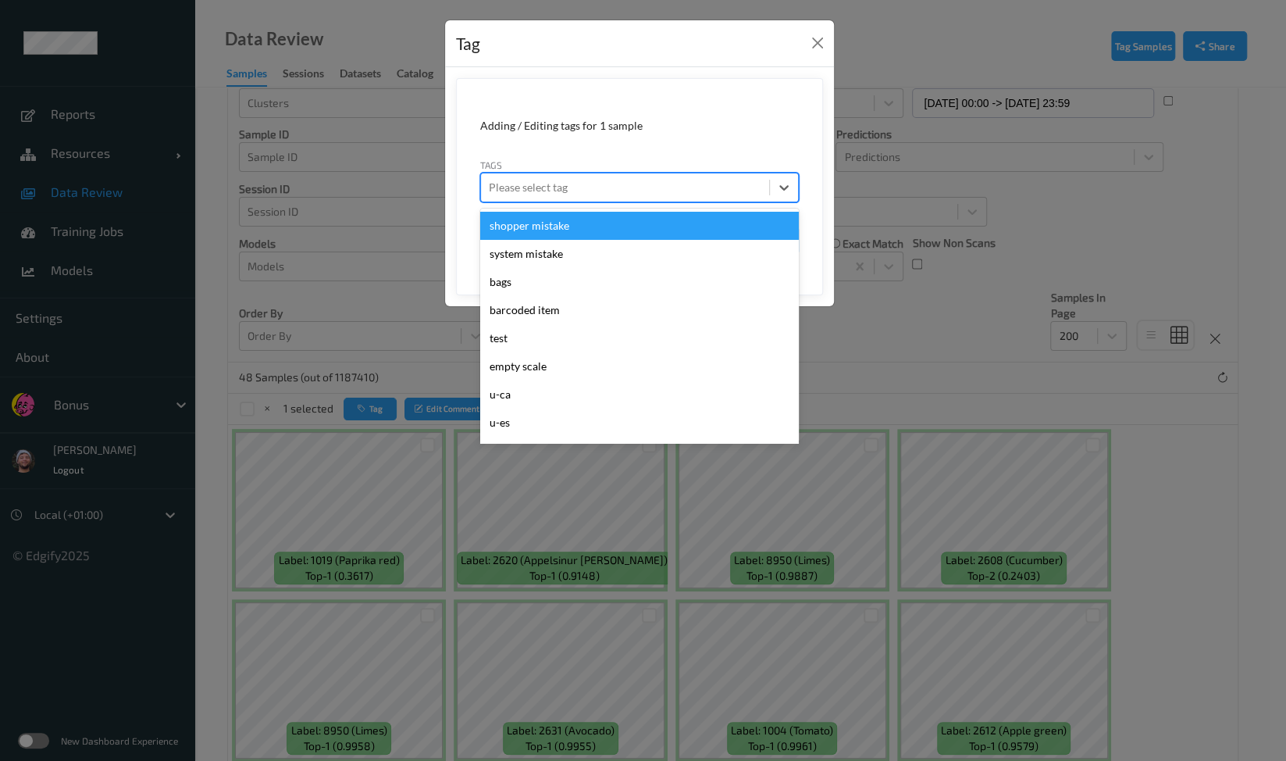
click at [558, 189] on div at bounding box center [625, 187] width 273 height 19
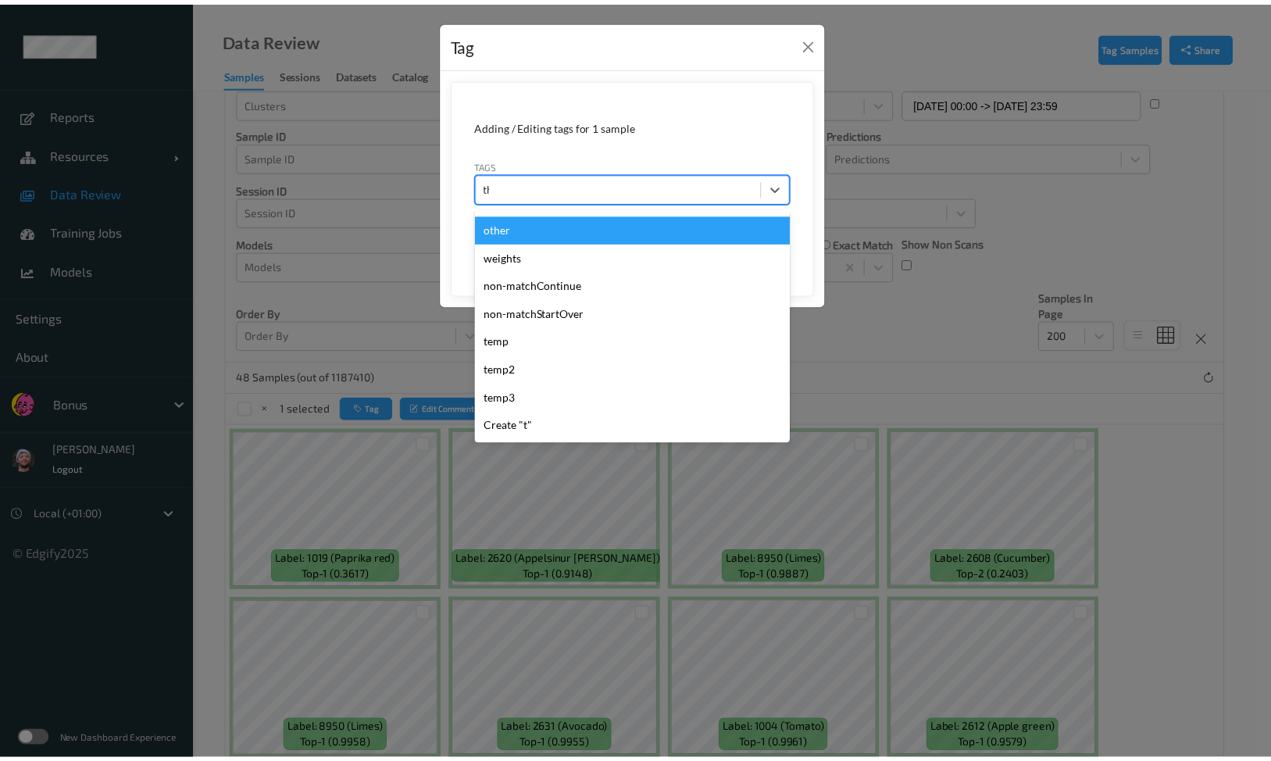
scroll to position [0, 0]
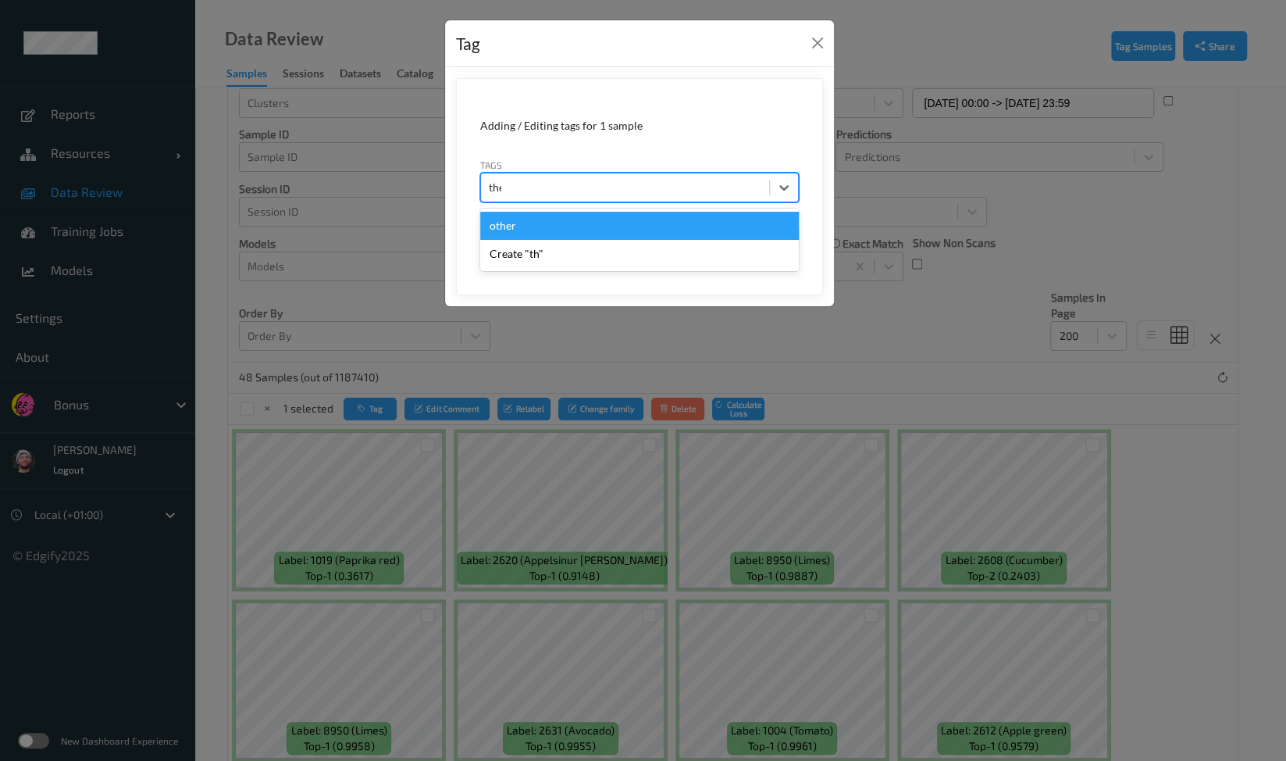
type input "ther"
click at [587, 232] on div "other" at bounding box center [639, 226] width 319 height 28
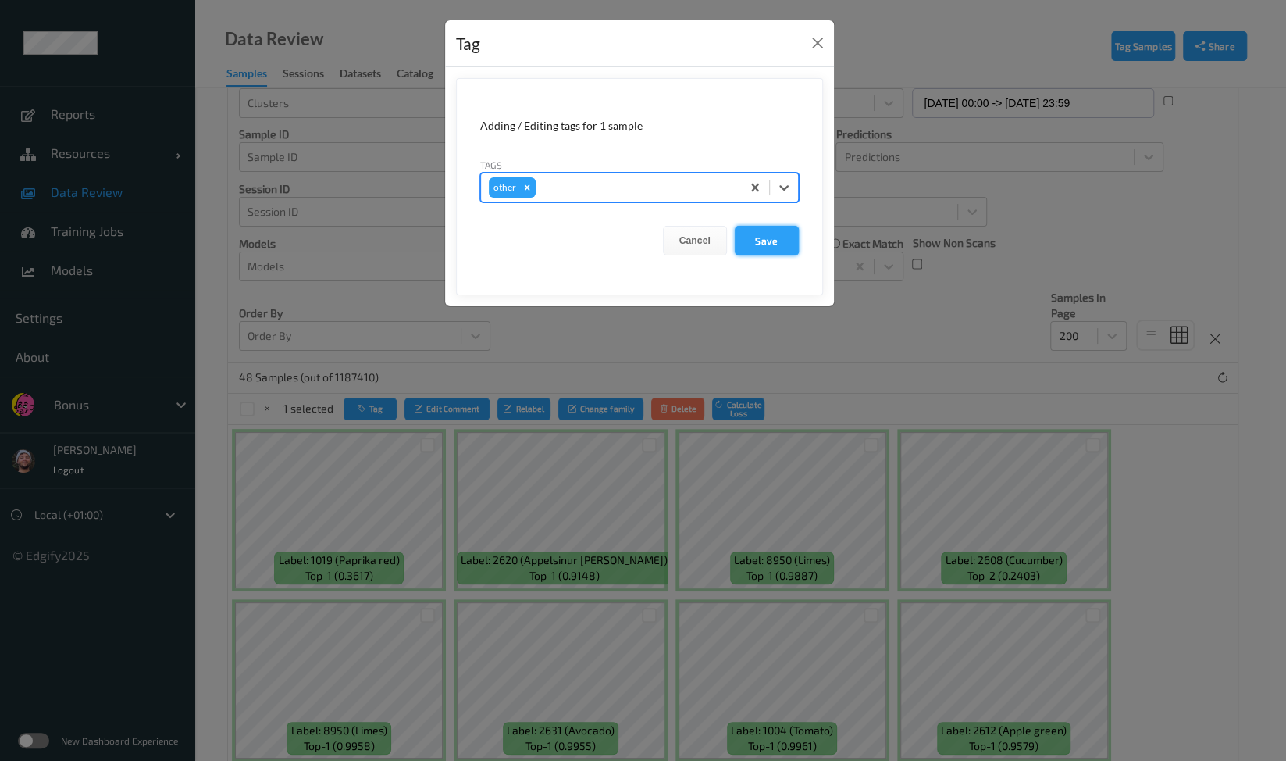
click at [751, 232] on button "Save" at bounding box center [767, 241] width 64 height 30
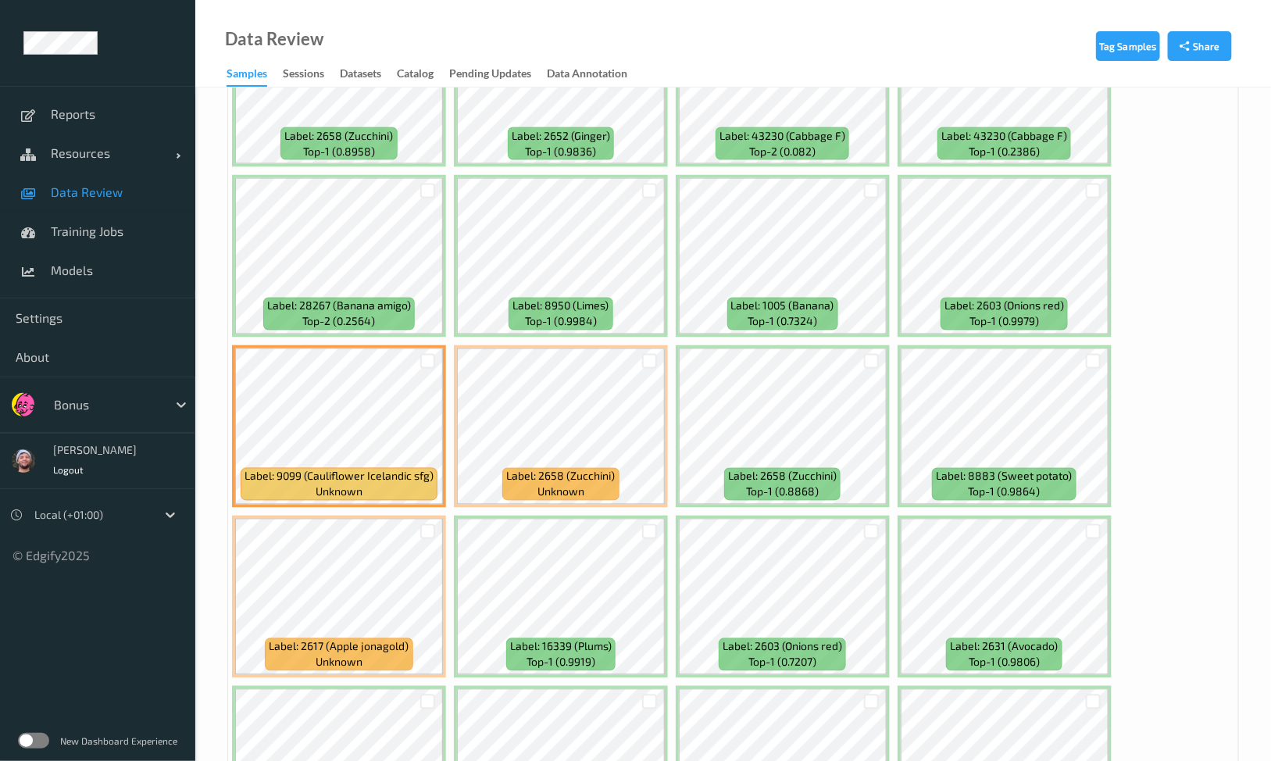
scroll to position [1074, 0]
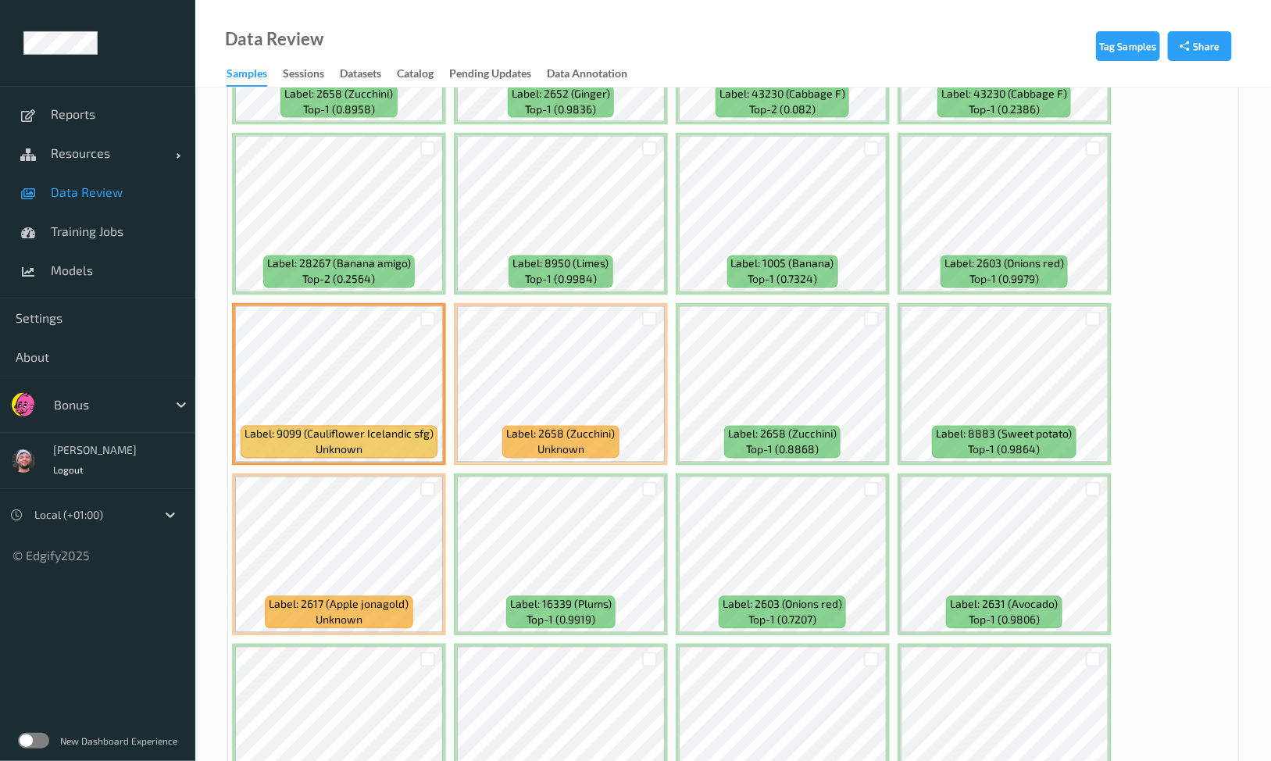
click at [865, 476] on div at bounding box center [872, 489] width 30 height 26
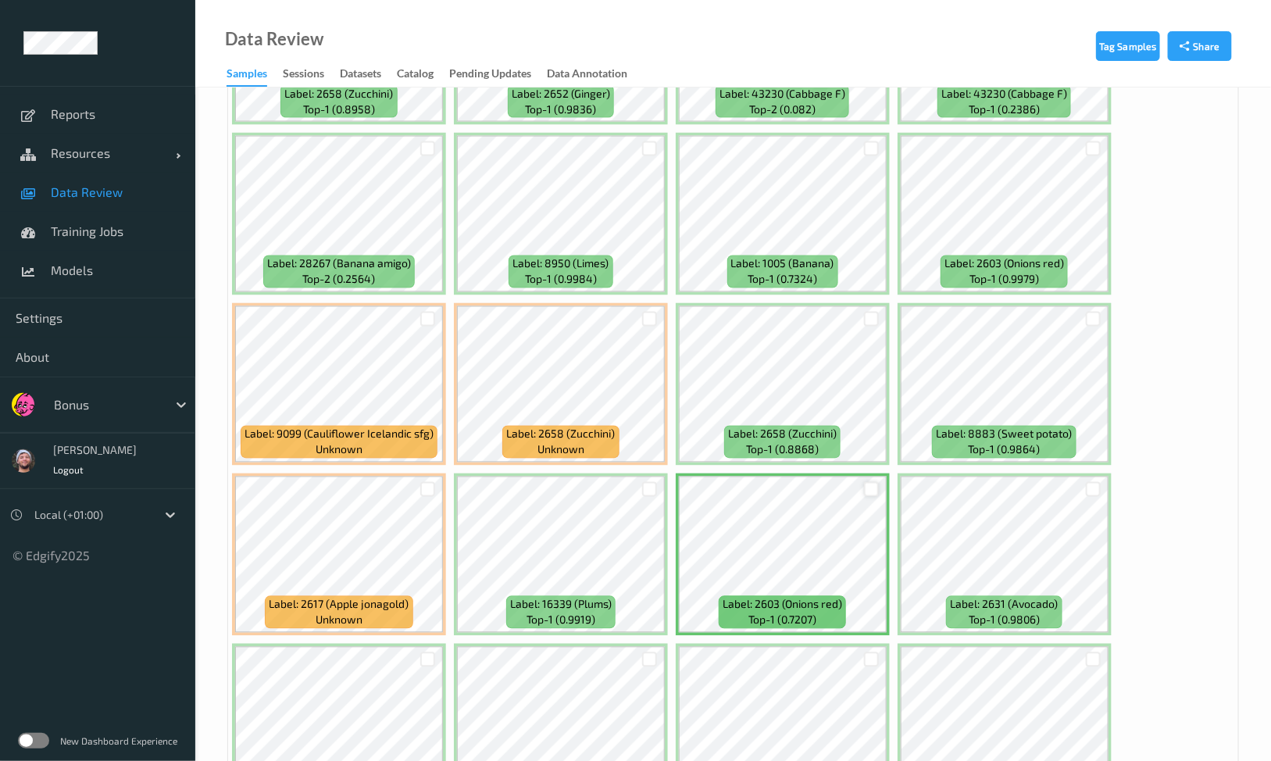
click at [867, 485] on div at bounding box center [871, 489] width 15 height 15
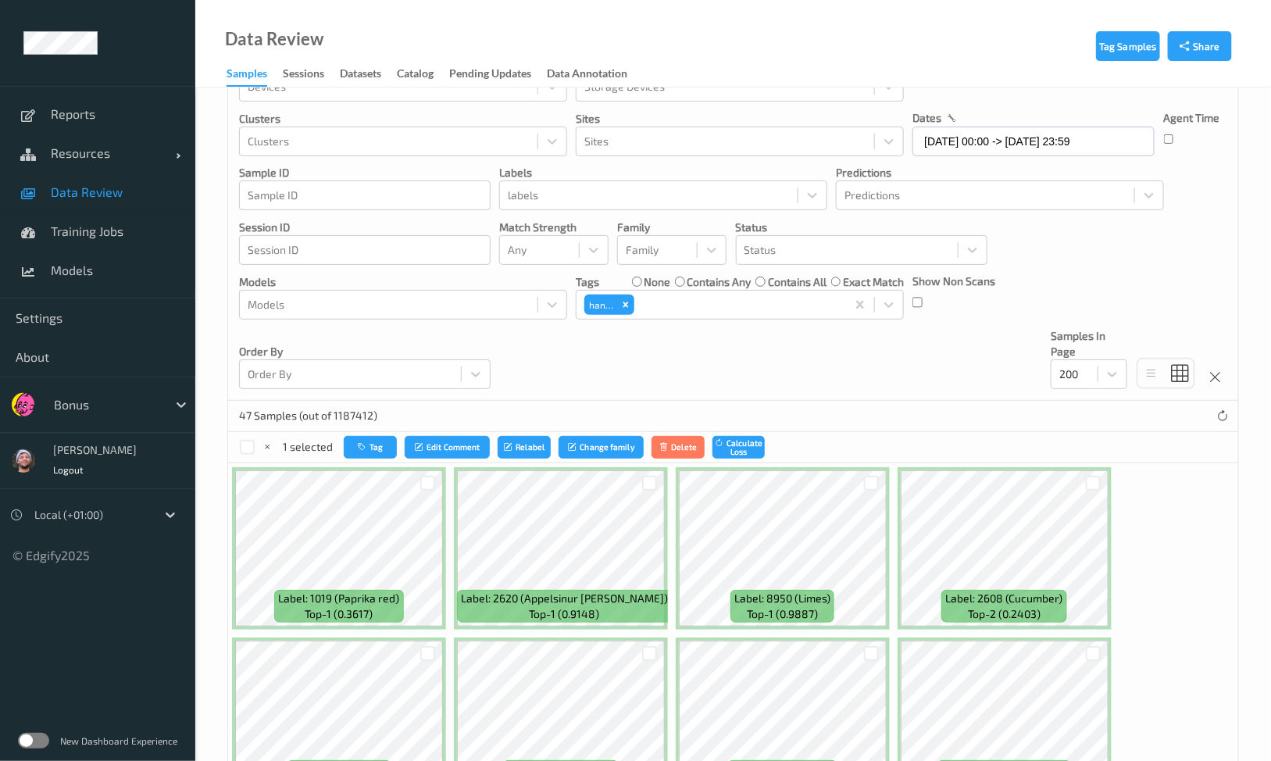
scroll to position [0, 0]
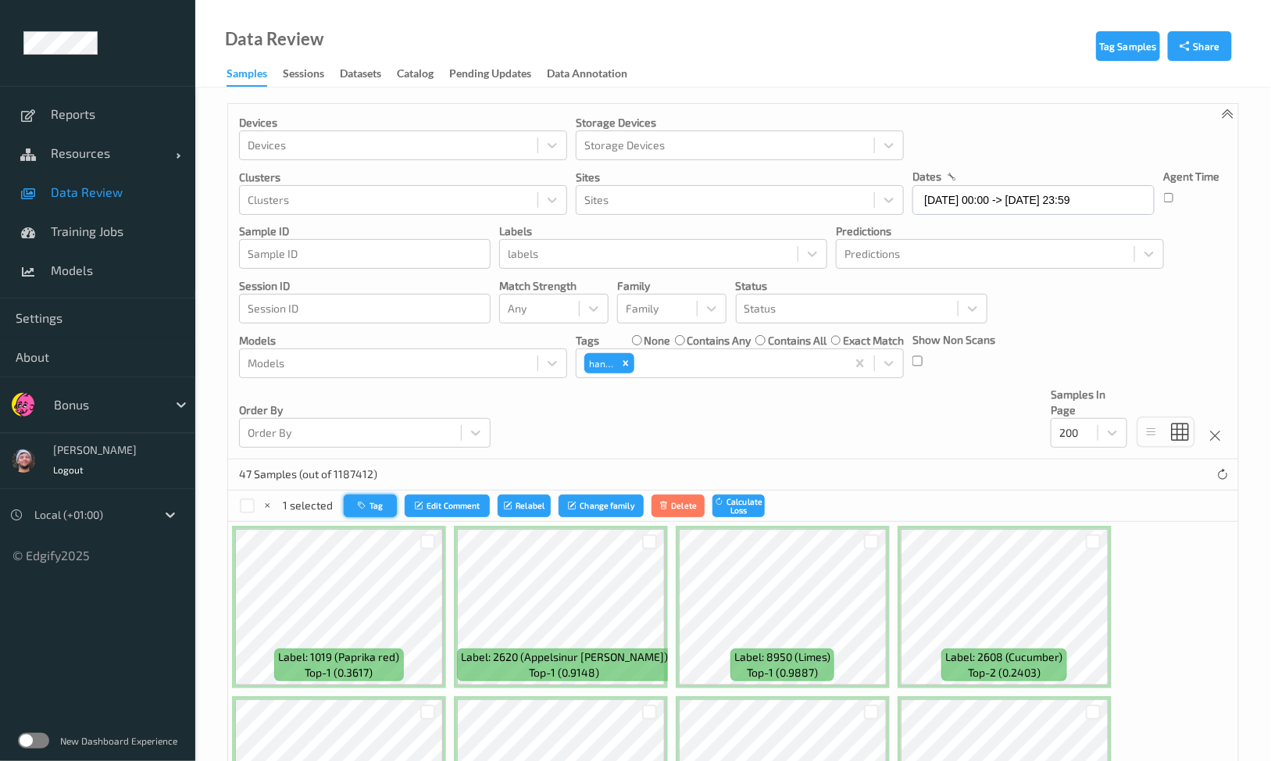
click at [379, 501] on button "Tag" at bounding box center [370, 505] width 53 height 23
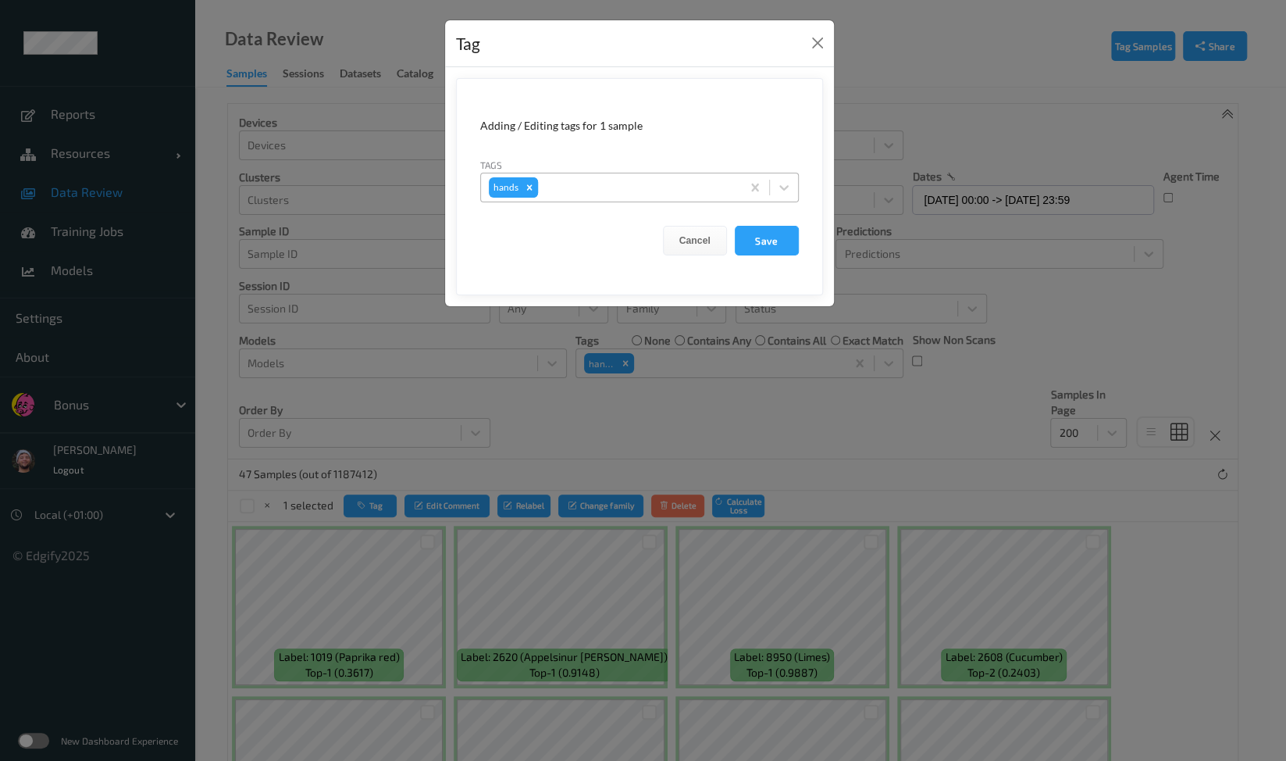
click at [532, 188] on icon "Remove hands" at bounding box center [529, 187] width 11 height 11
click at [717, 371] on div "Tag Adding / Editing tags for 1 sample Tags option , selected. Select is focuse…" at bounding box center [643, 380] width 1286 height 761
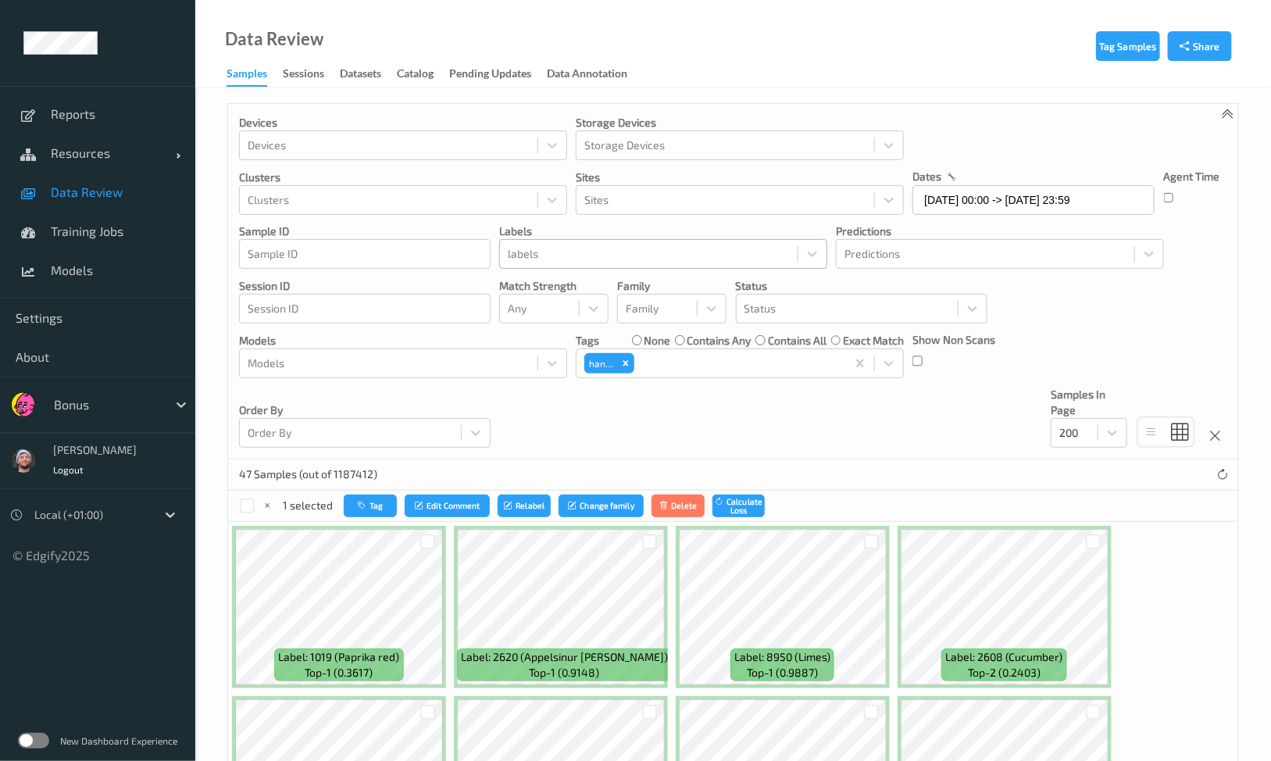
click at [692, 245] on div at bounding box center [649, 253] width 282 height 19
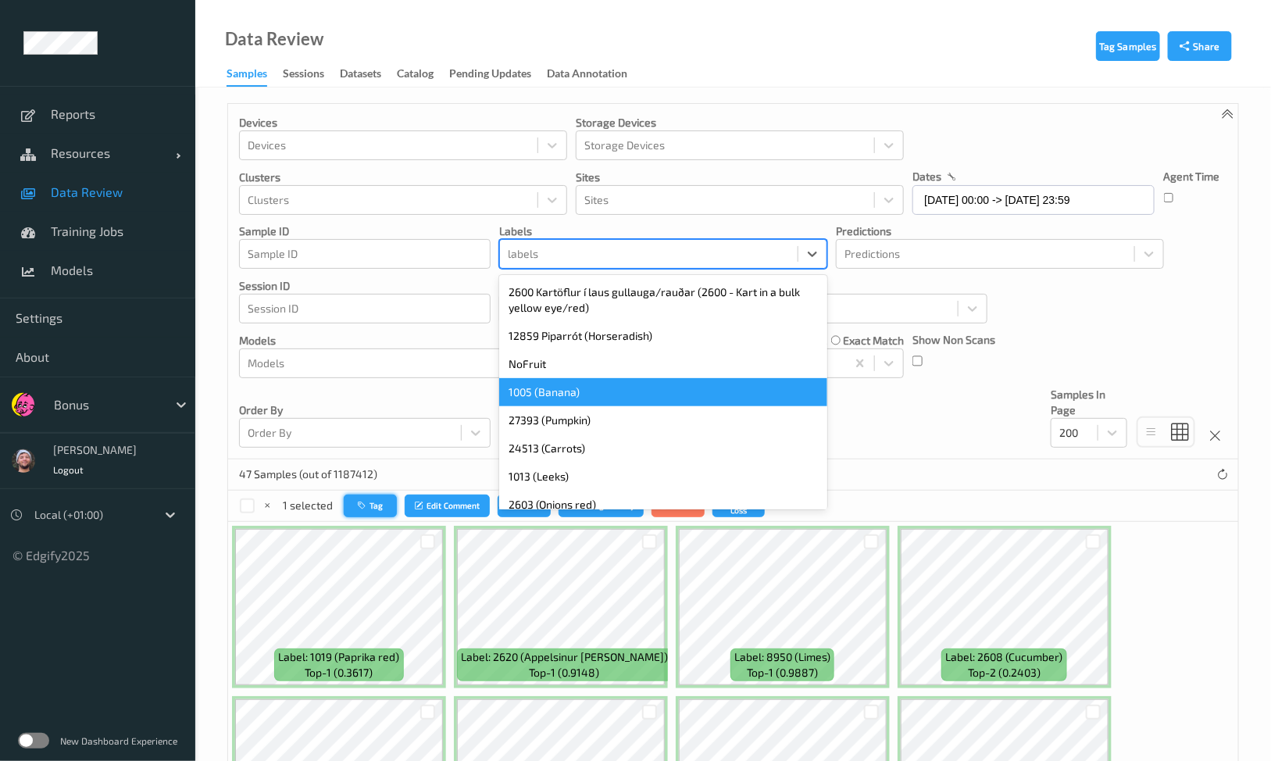
click at [384, 497] on button "Tag" at bounding box center [370, 505] width 53 height 23
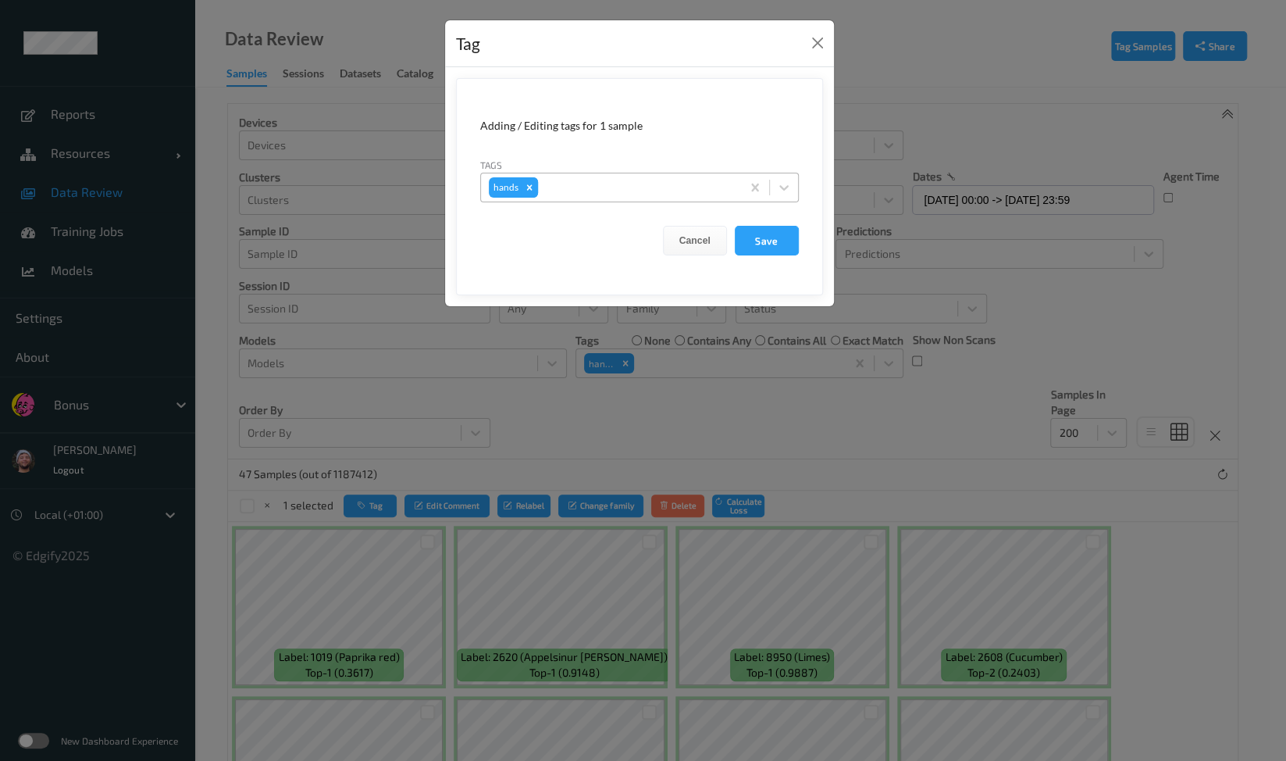
click at [533, 181] on div "Remove hands" at bounding box center [529, 187] width 17 height 20
click at [548, 187] on div at bounding box center [625, 187] width 273 height 19
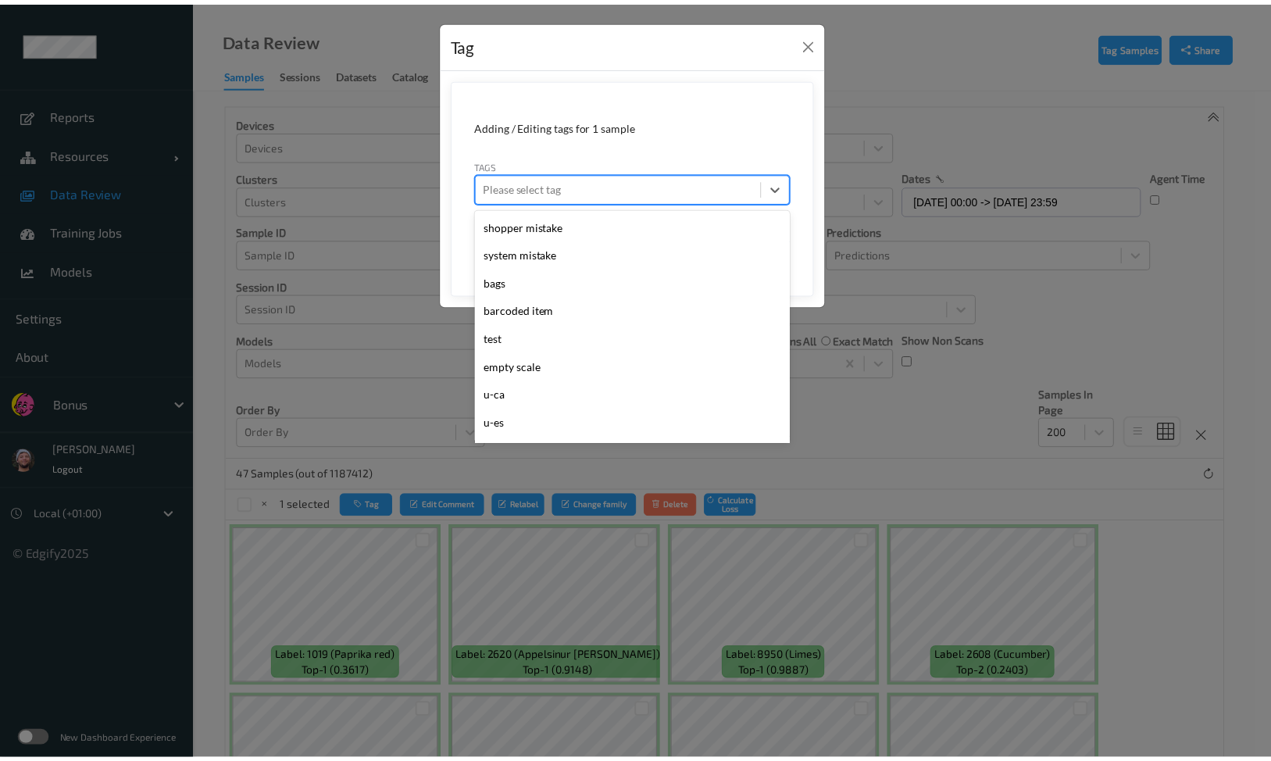
scroll to position [699, 0]
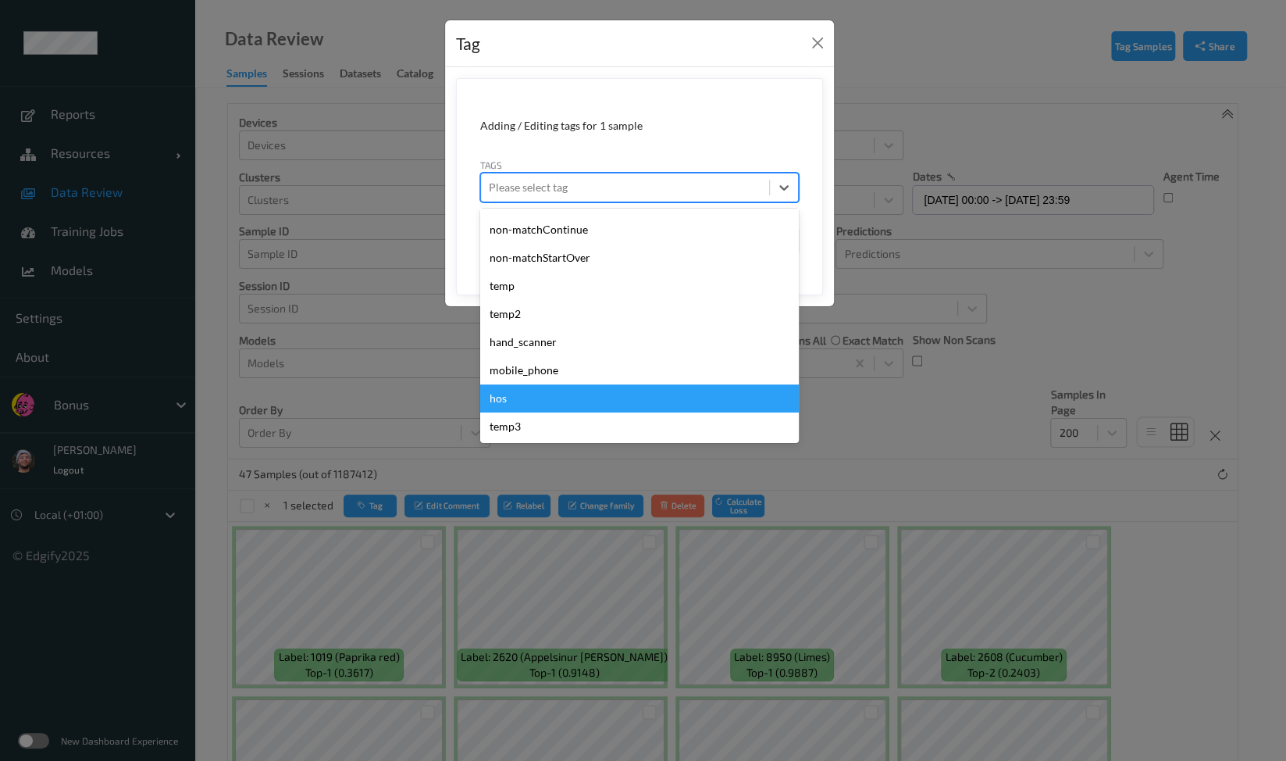
click at [523, 392] on div "hos" at bounding box center [639, 398] width 319 height 28
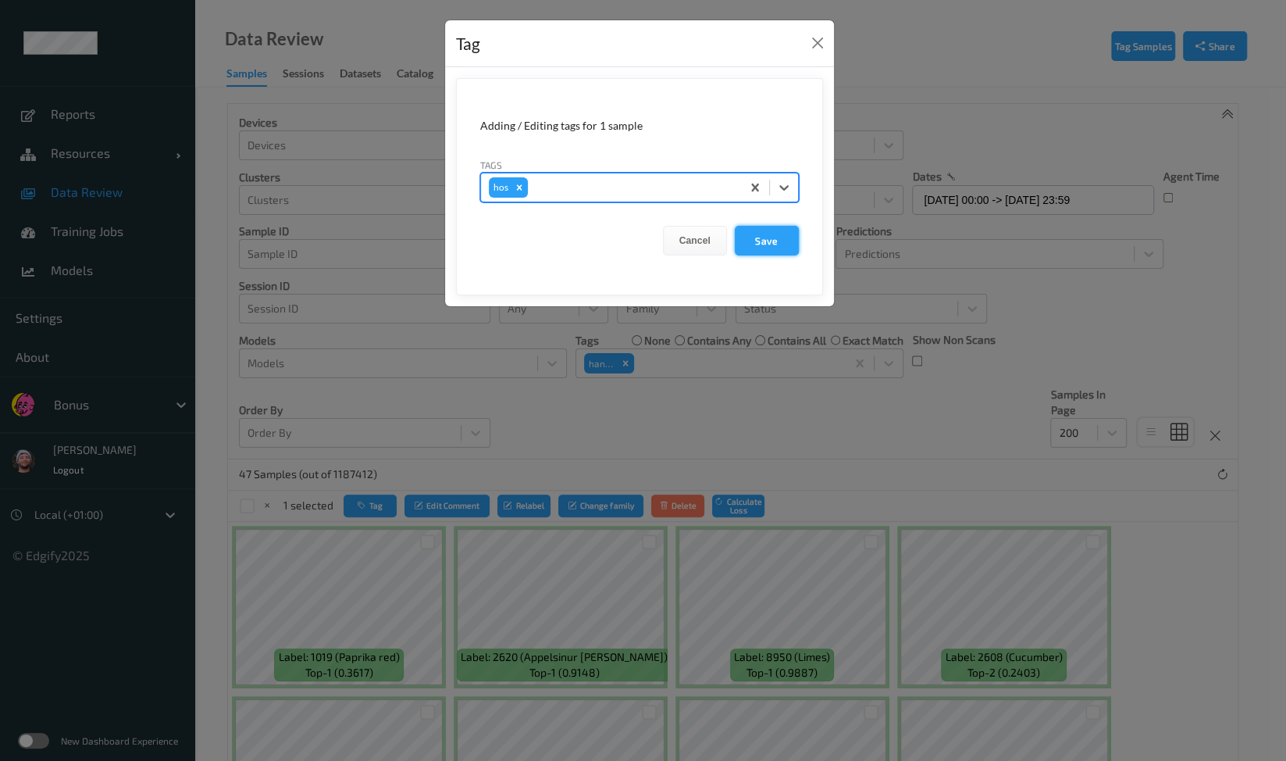
click at [765, 237] on button "Save" at bounding box center [767, 241] width 64 height 30
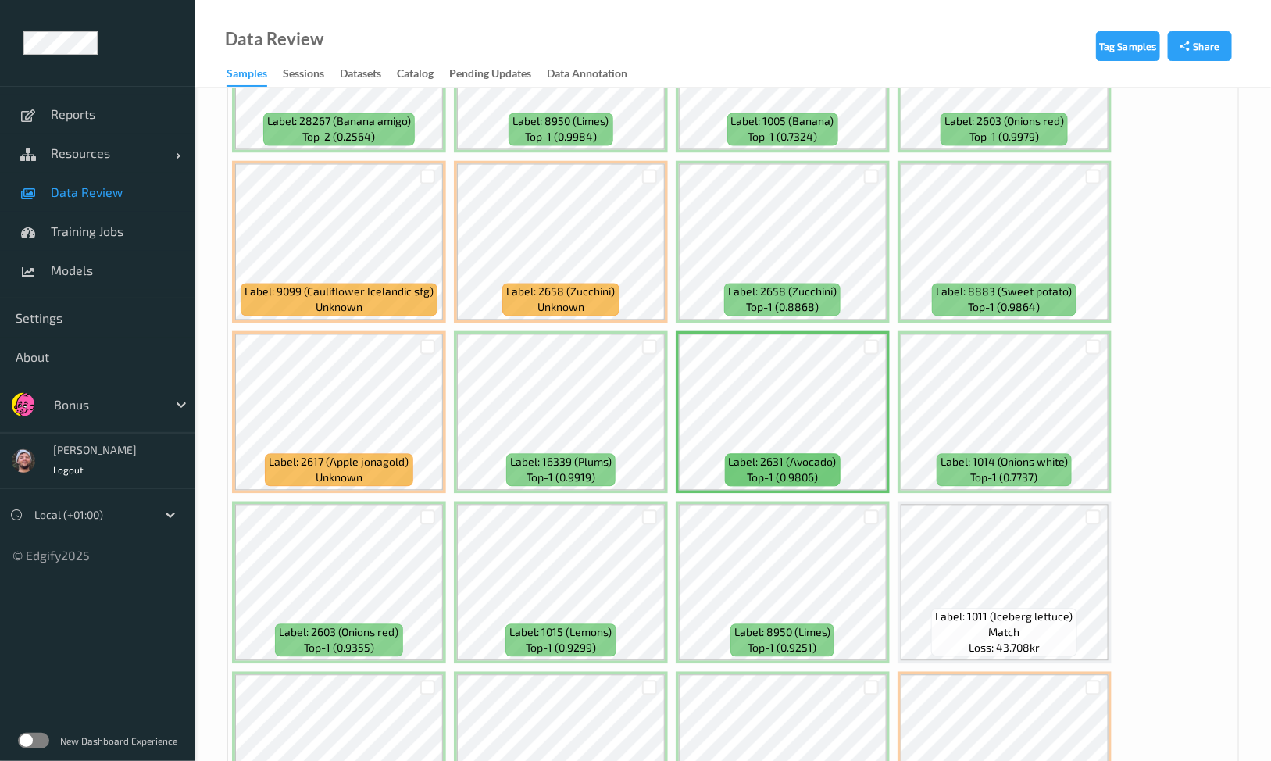
scroll to position [1366, 0]
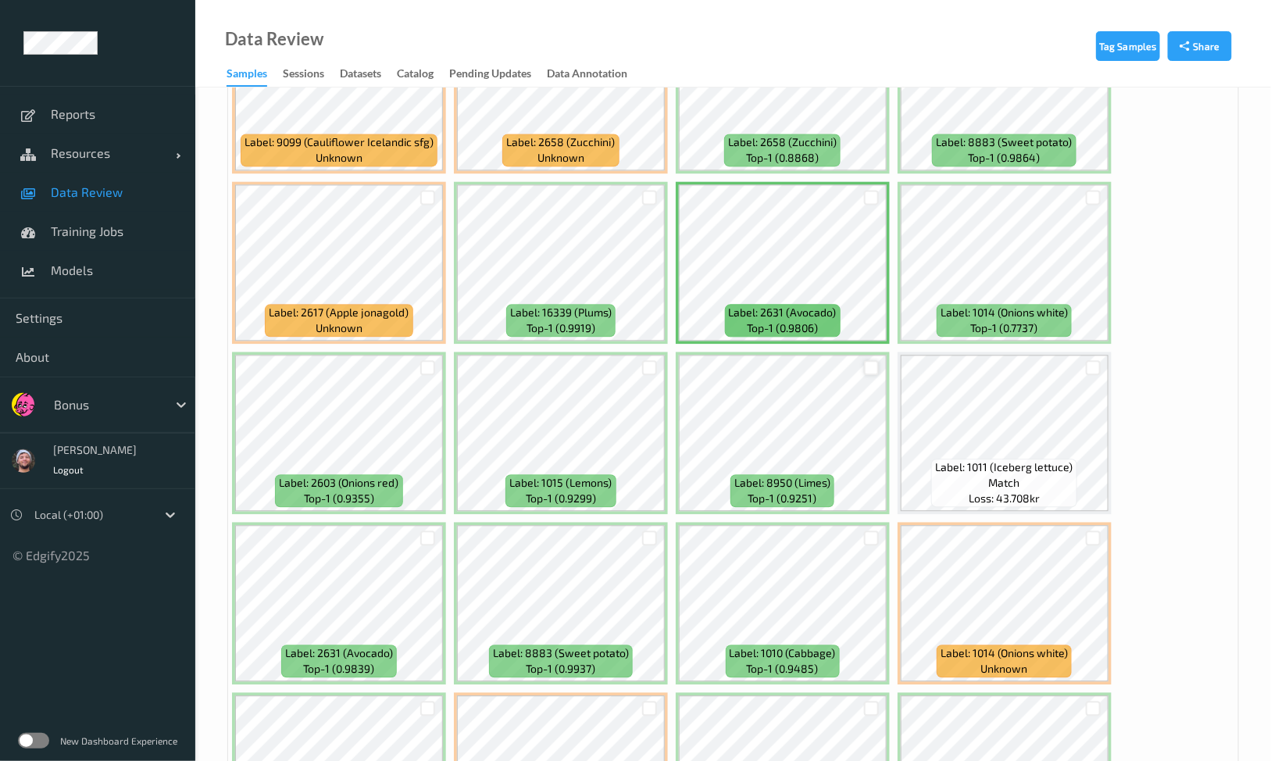
click at [866, 362] on div at bounding box center [871, 367] width 15 height 15
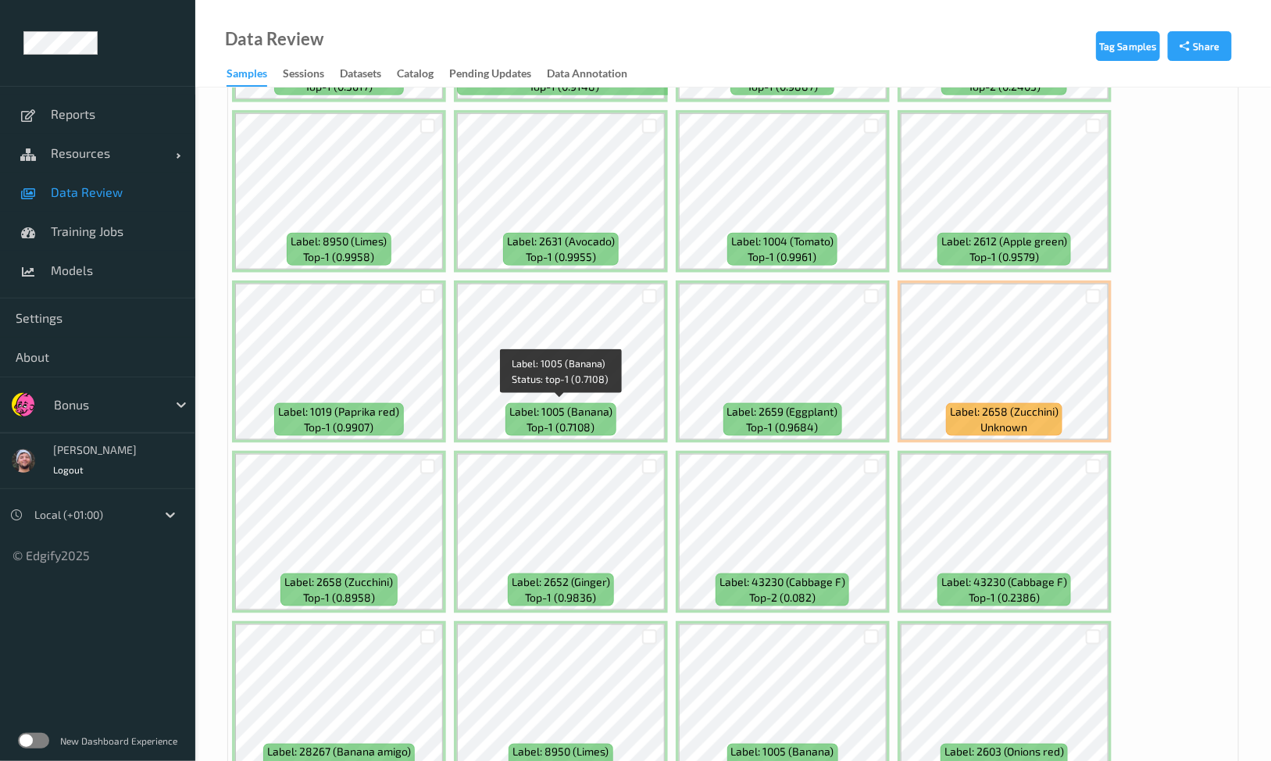
scroll to position [0, 0]
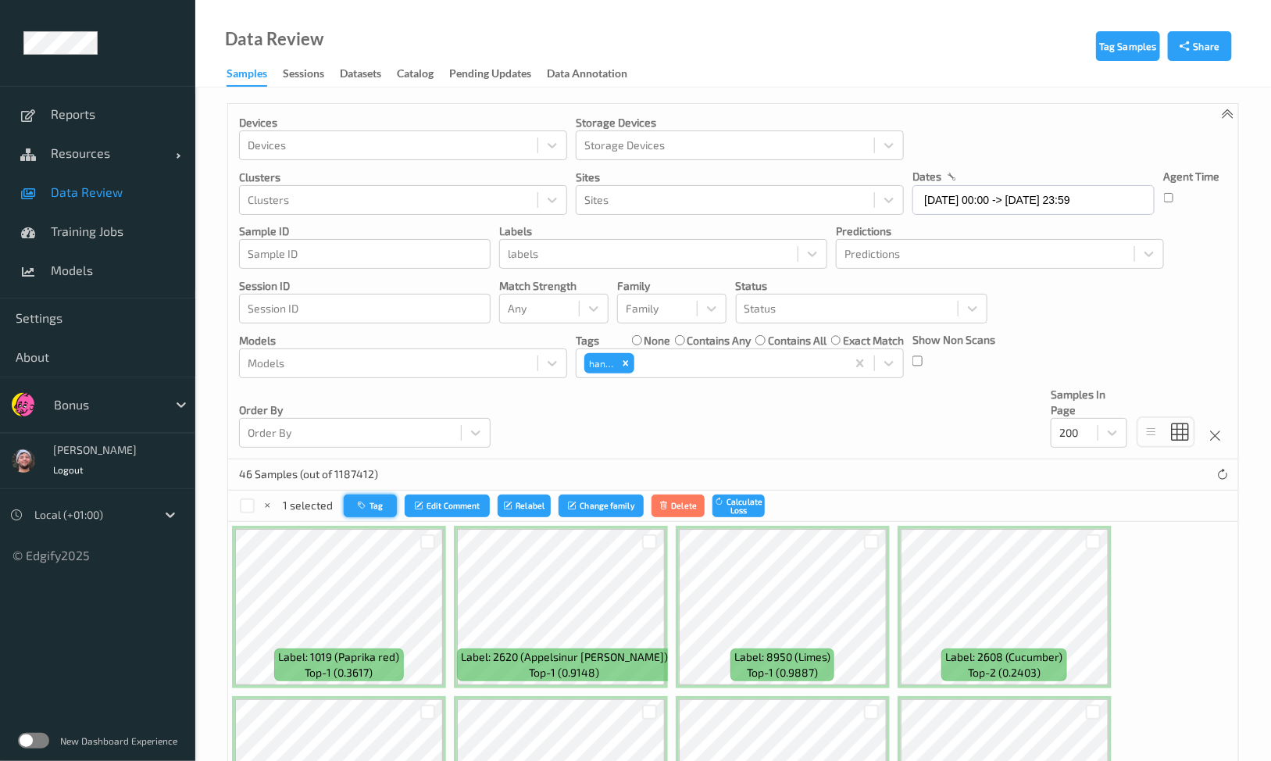
click at [377, 505] on button "Tag" at bounding box center [370, 505] width 53 height 23
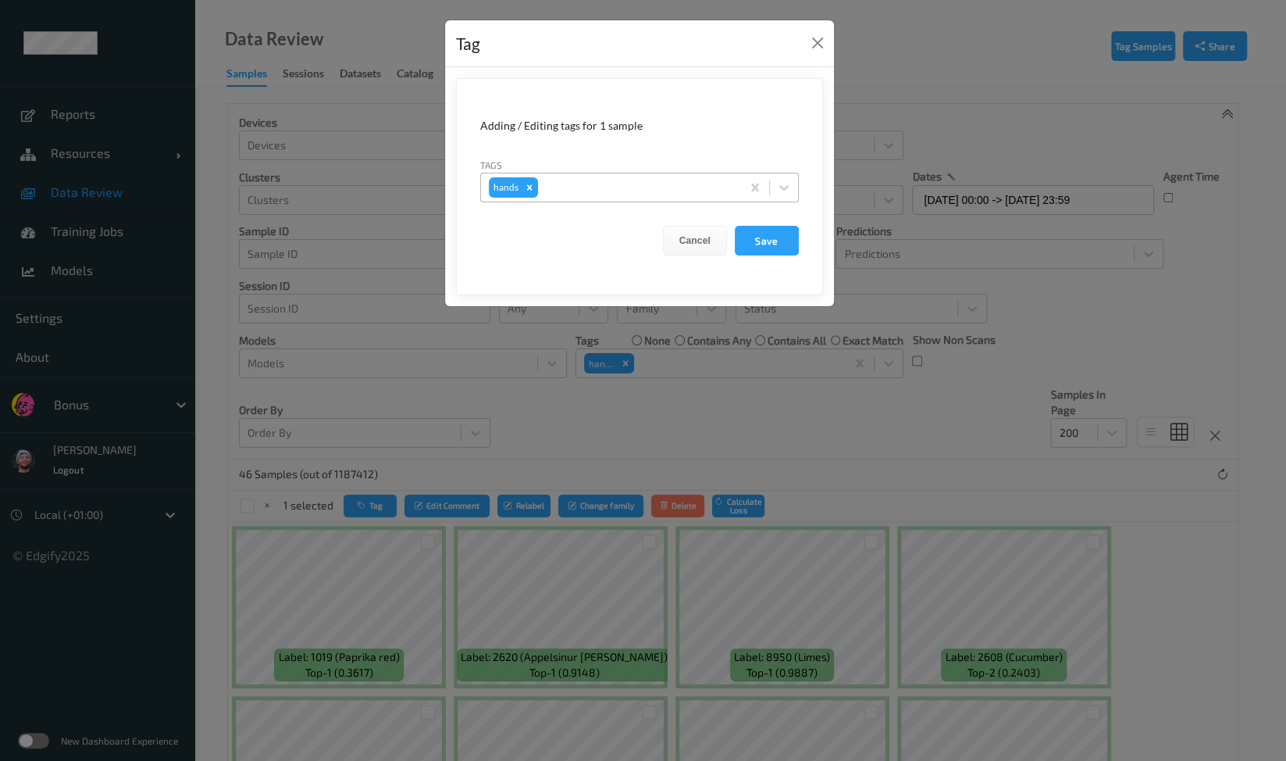
click at [589, 200] on div "hands" at bounding box center [611, 187] width 260 height 27
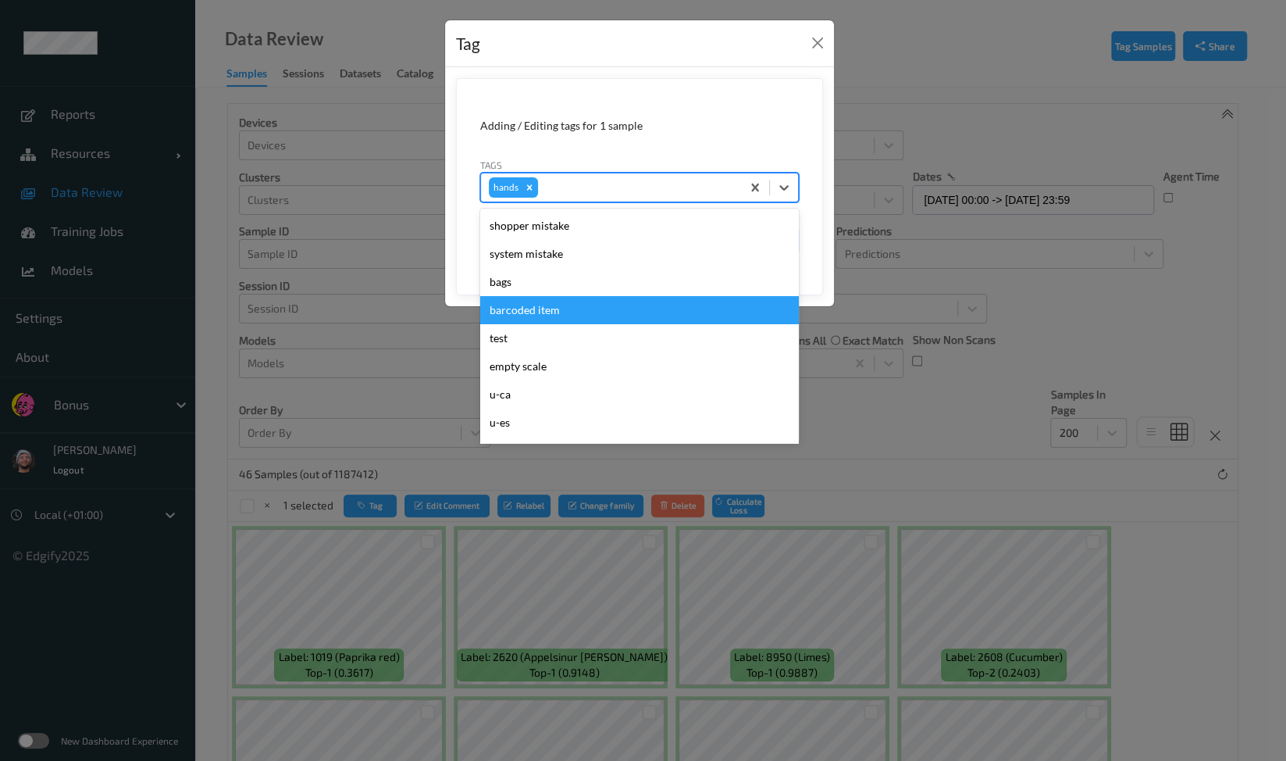
click at [521, 309] on div "barcoded item" at bounding box center [639, 310] width 319 height 28
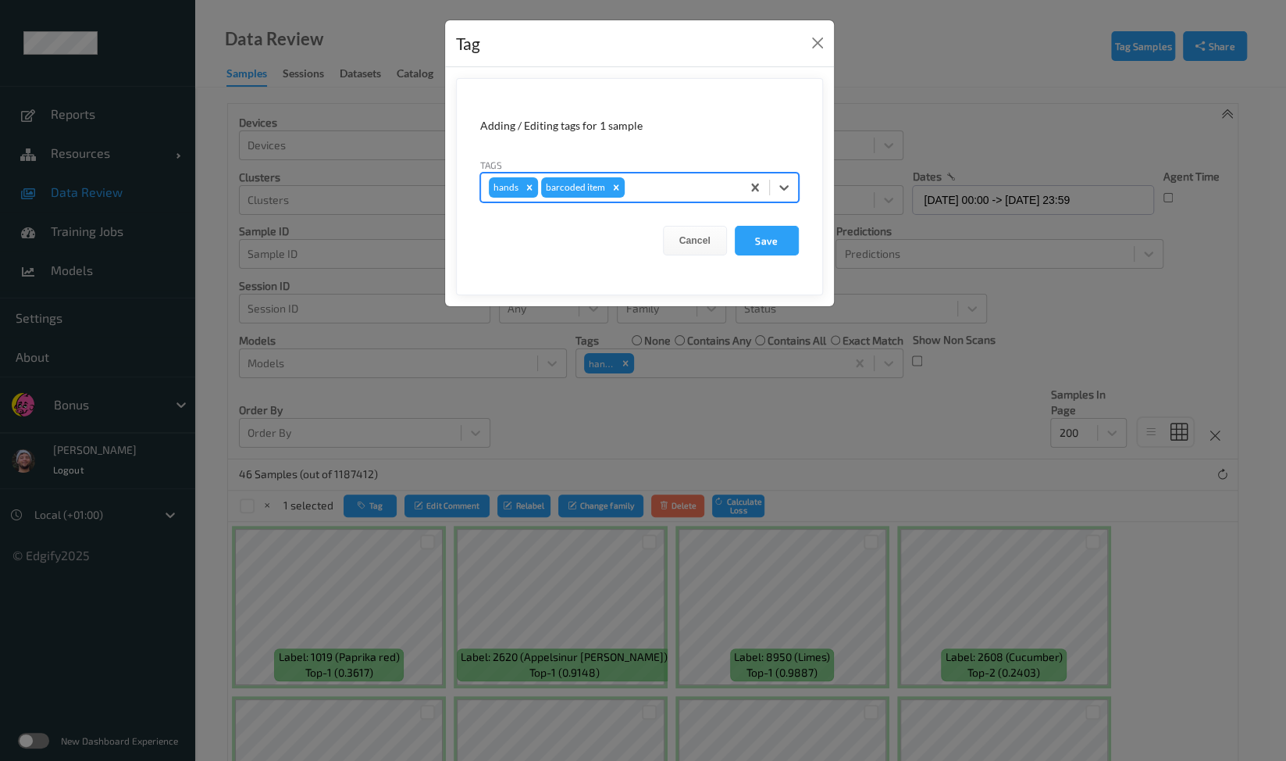
click at [527, 169] on div "Tags option barcoded item, selected. Select is focused ,type to refine list, pr…" at bounding box center [639, 179] width 319 height 45
click at [528, 193] on div "Remove hands" at bounding box center [529, 187] width 17 height 20
click at [751, 230] on button "Save" at bounding box center [767, 241] width 64 height 30
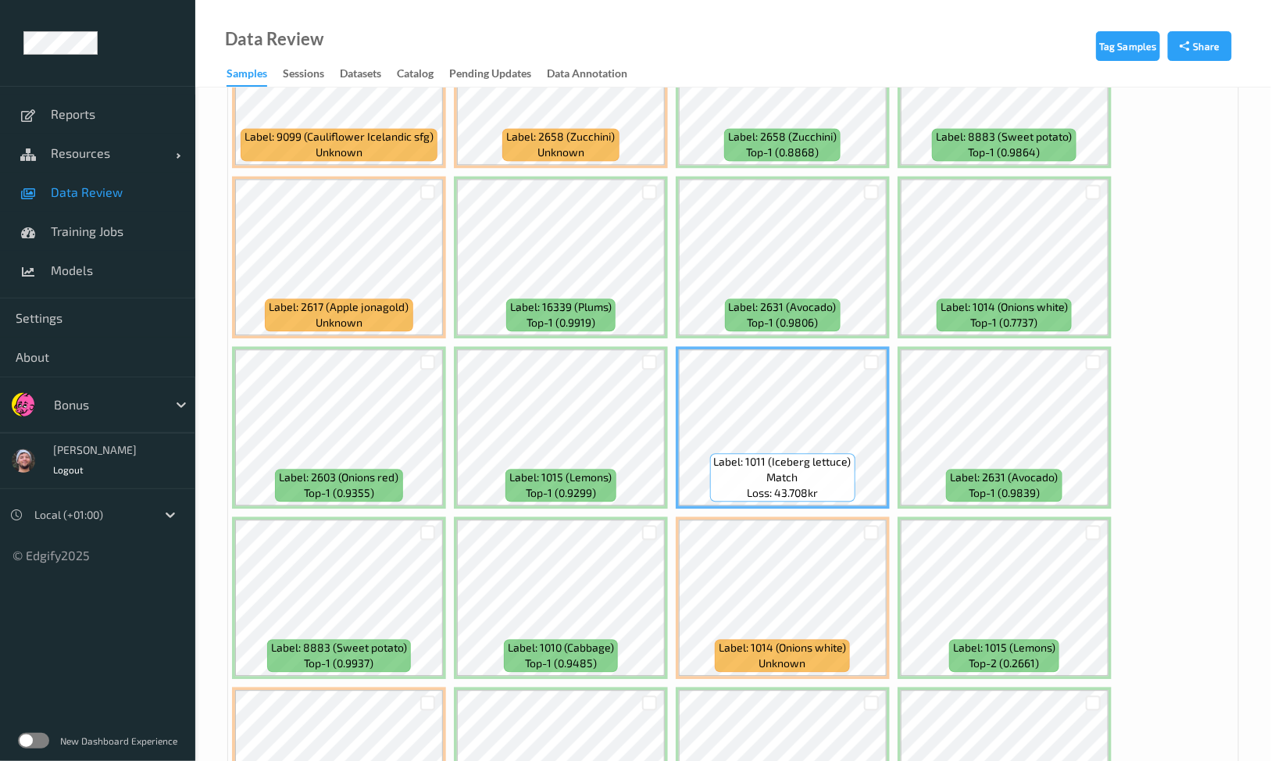
scroll to position [1464, 0]
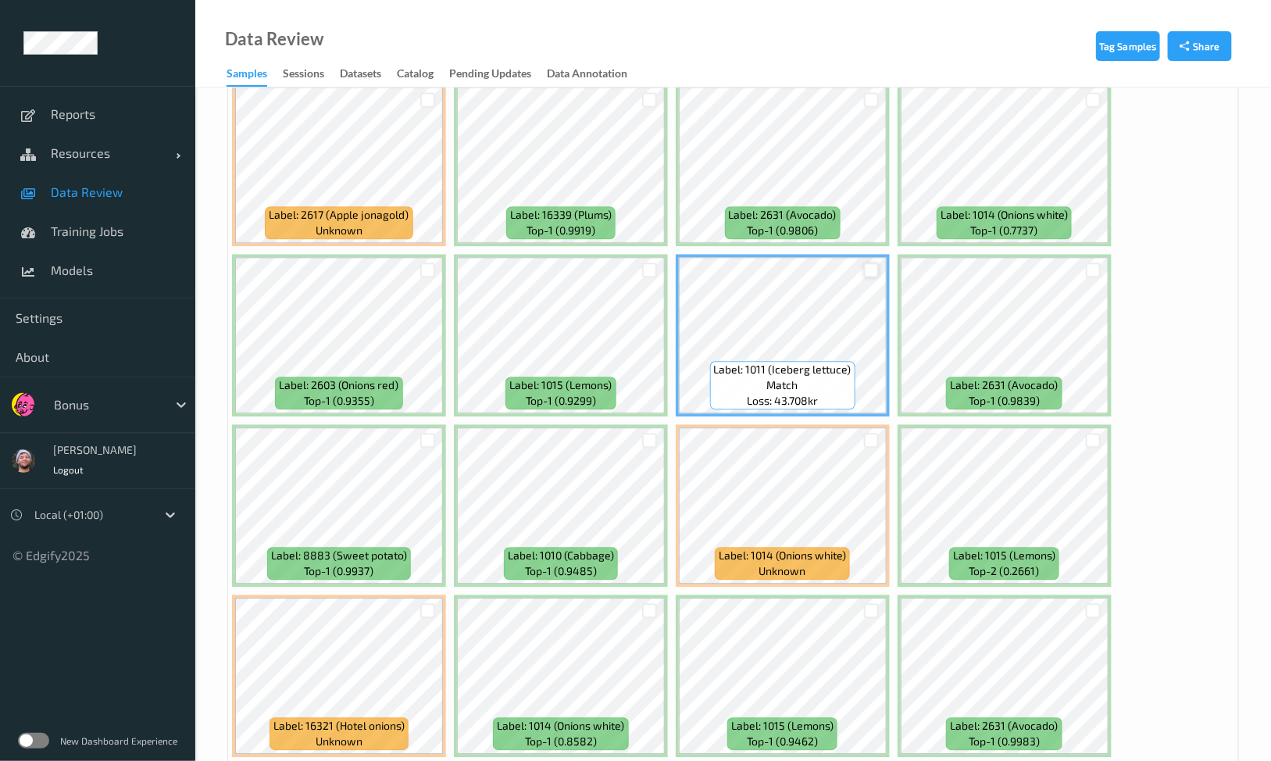
click at [866, 262] on div at bounding box center [871, 269] width 15 height 15
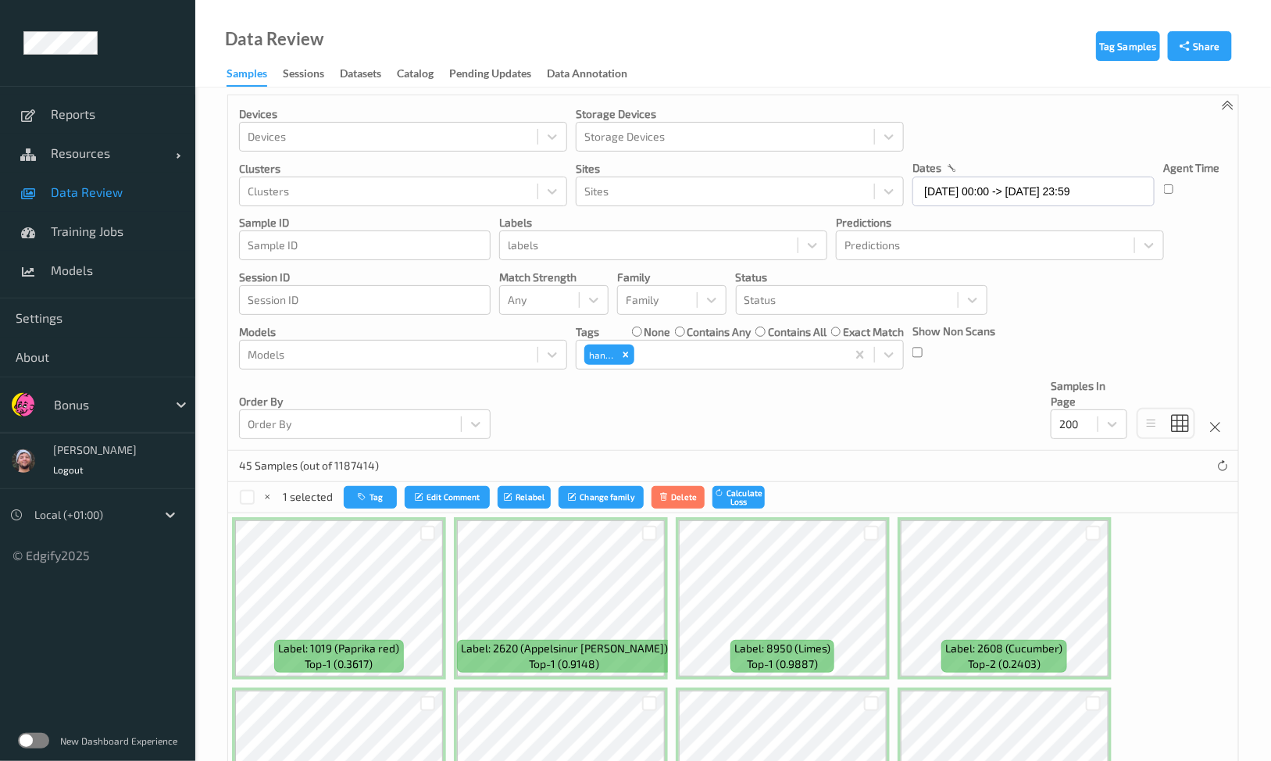
scroll to position [0, 0]
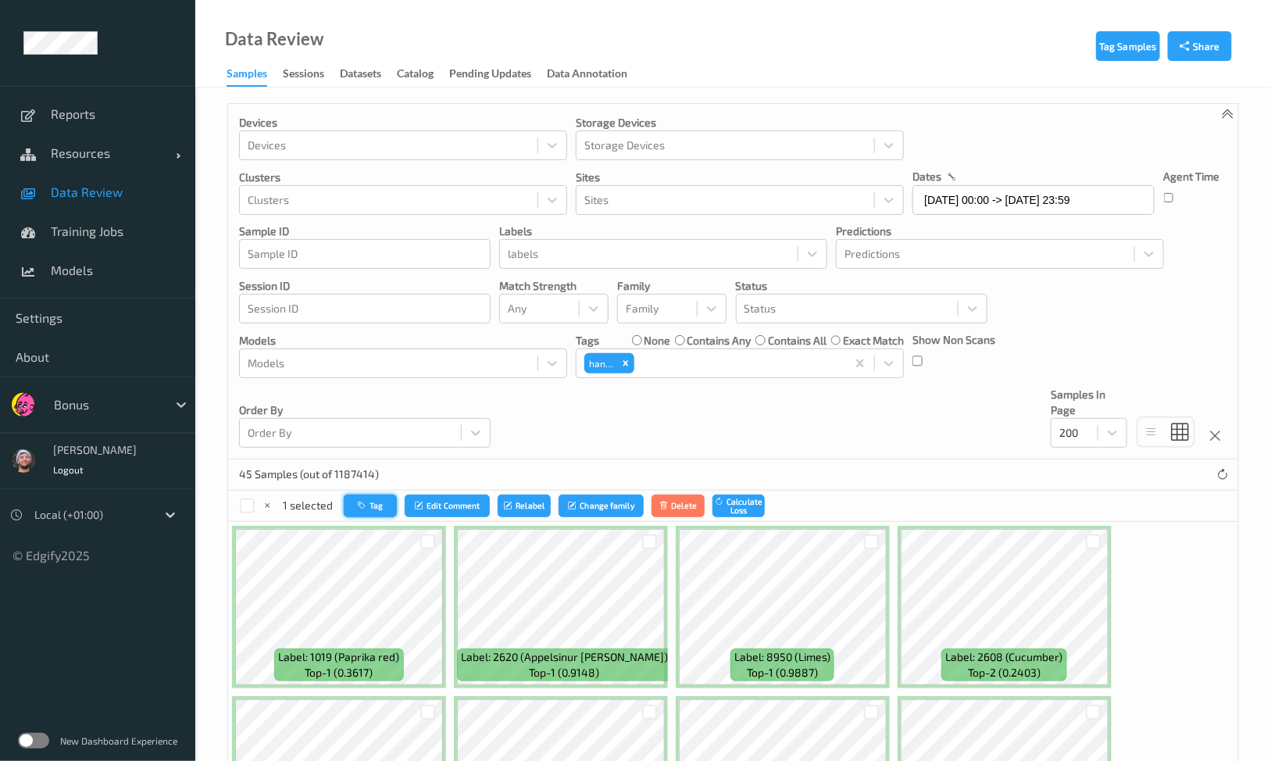
click at [366, 501] on icon "button" at bounding box center [364, 505] width 12 height 9
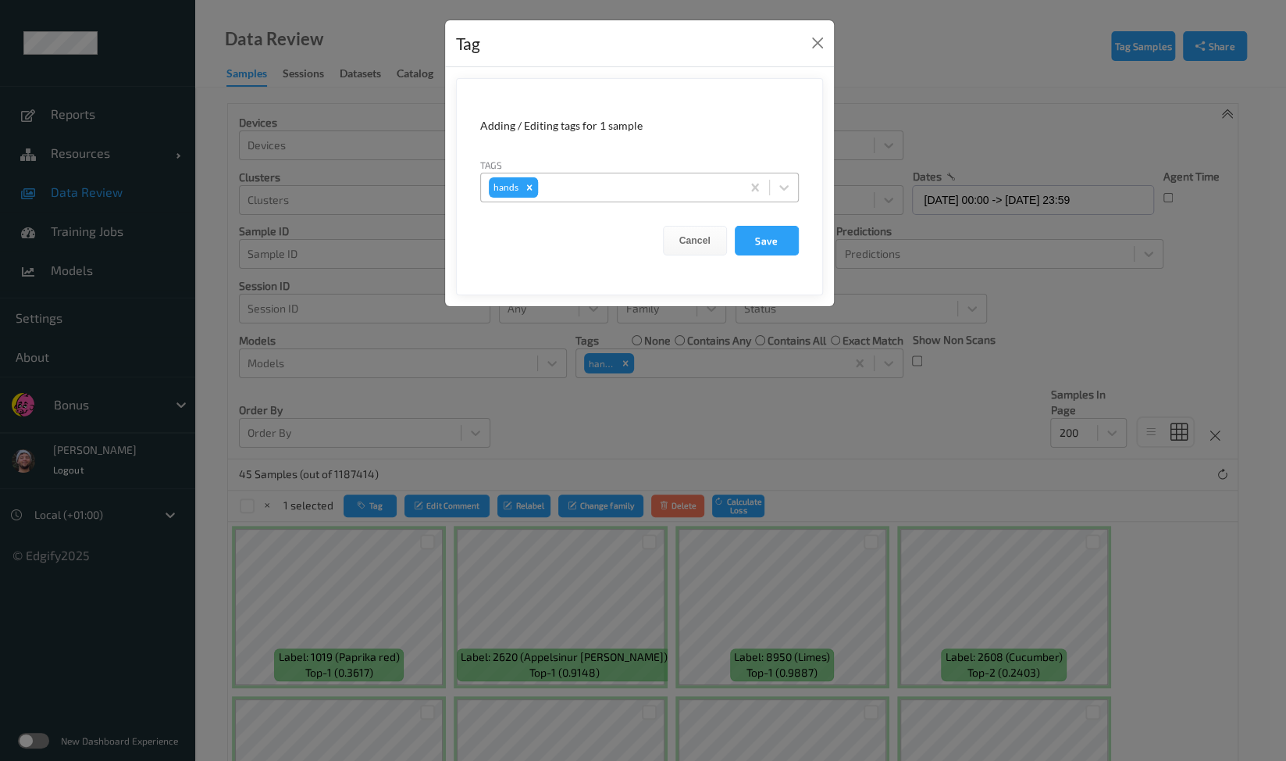
click at [534, 191] on div "Remove hands" at bounding box center [529, 187] width 17 height 20
click at [754, 235] on button "Save" at bounding box center [767, 241] width 64 height 30
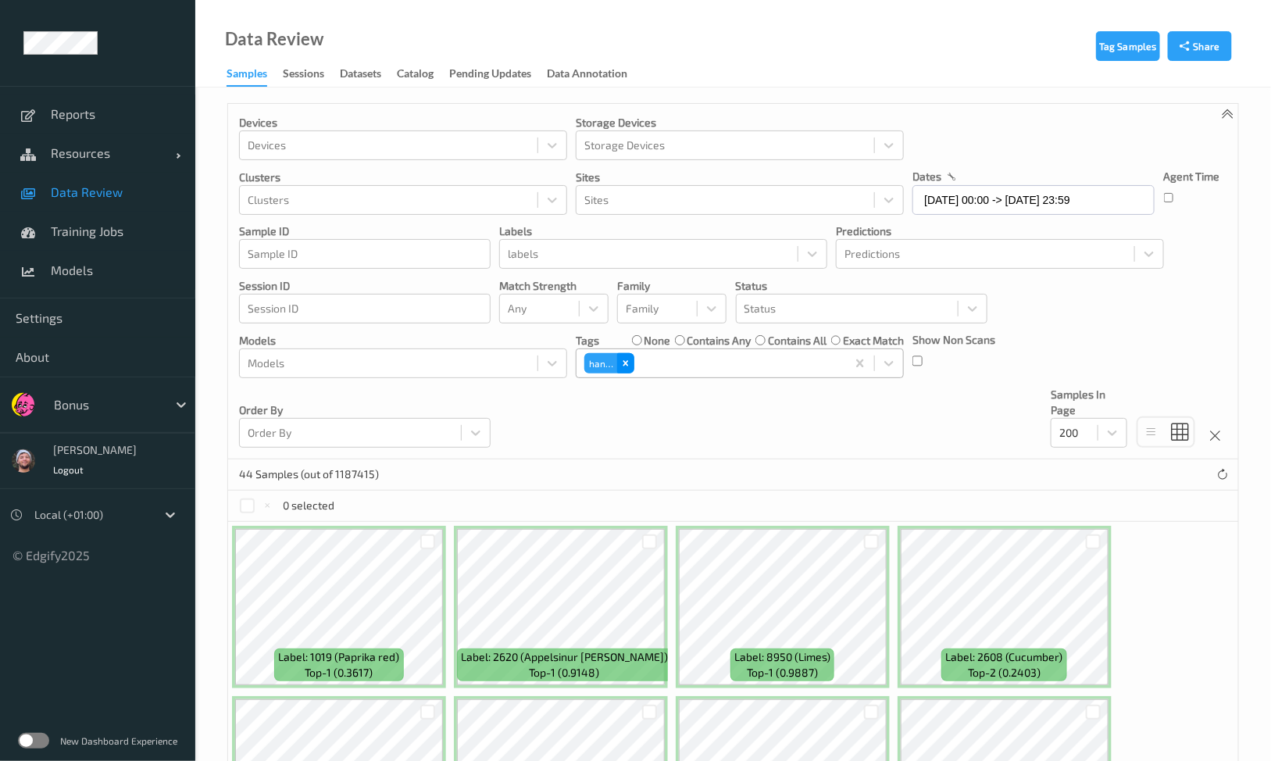
click at [628, 364] on icon "Remove hands" at bounding box center [625, 362] width 5 height 5
click at [637, 364] on div at bounding box center [737, 363] width 201 height 19
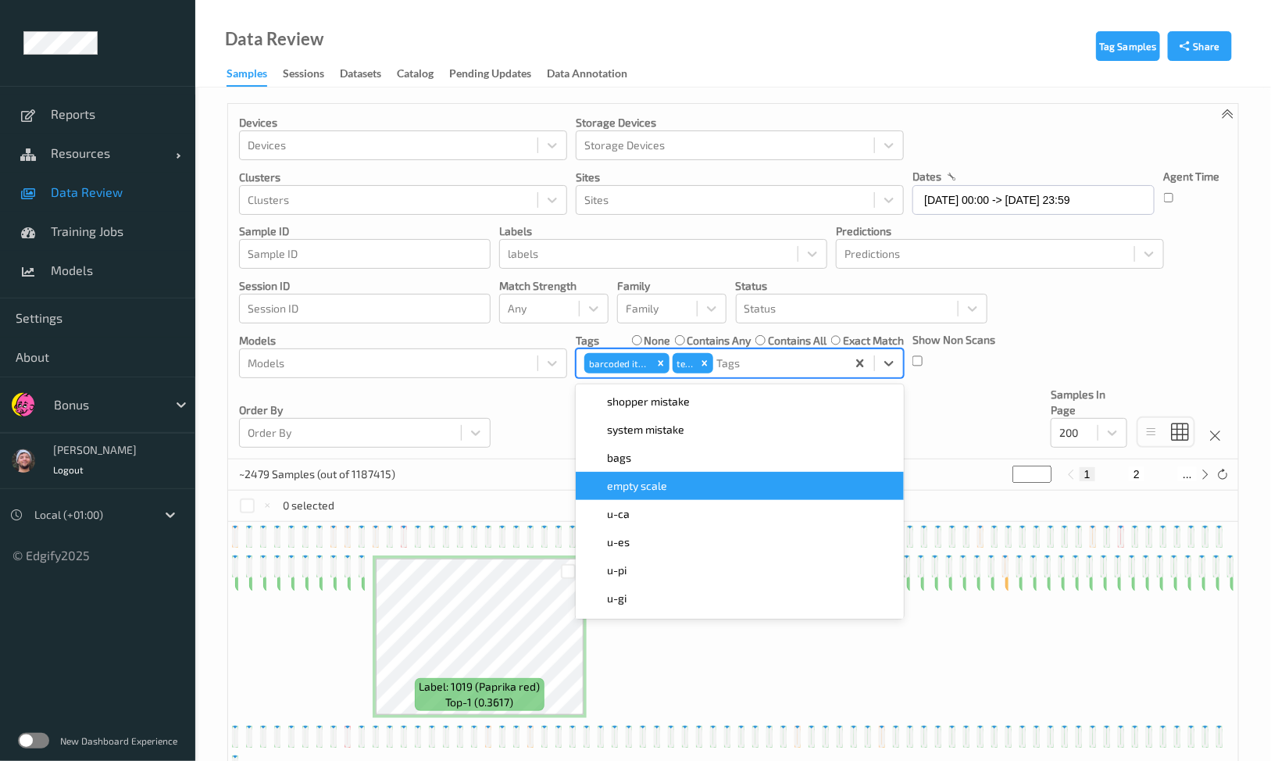
click at [696, 365] on div "Remove test" at bounding box center [704, 363] width 17 height 20
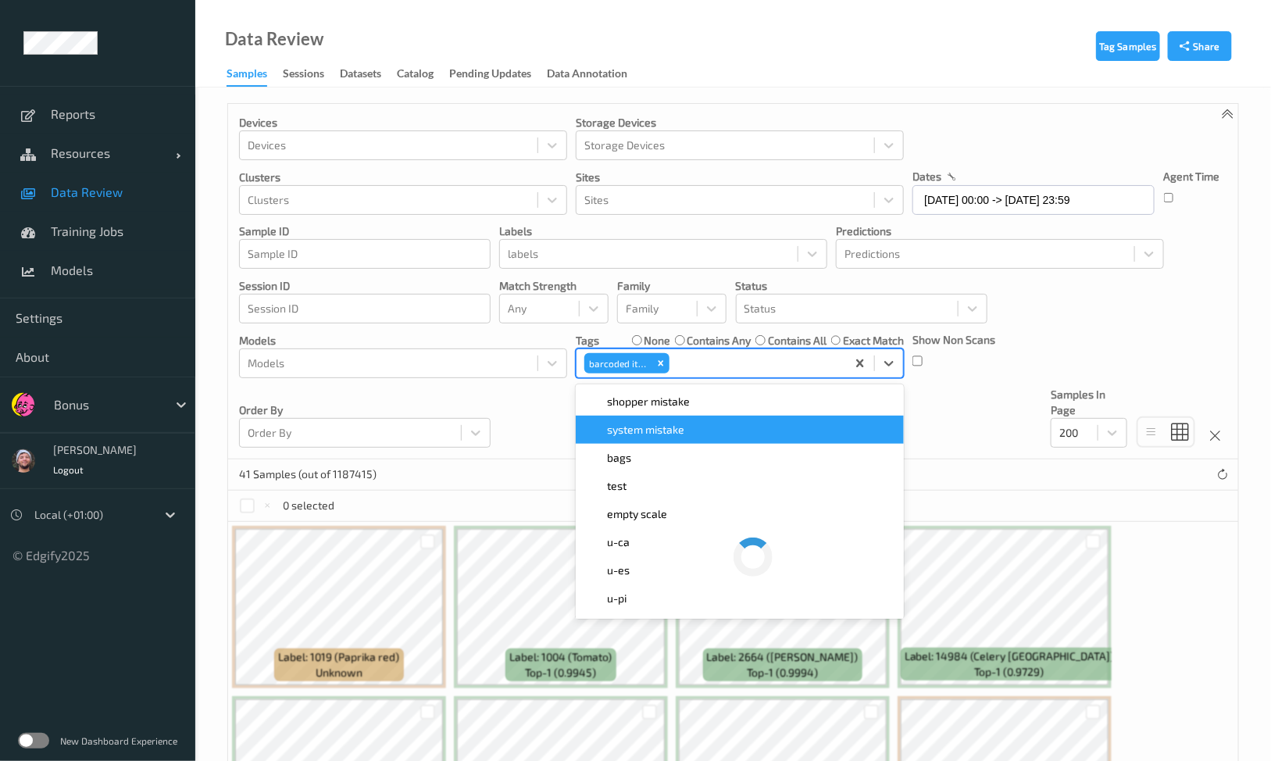
click at [513, 422] on div "Devices Devices Storage Devices Storage Devices Clusters Clusters Sites Sites d…" at bounding box center [733, 281] width 1010 height 355
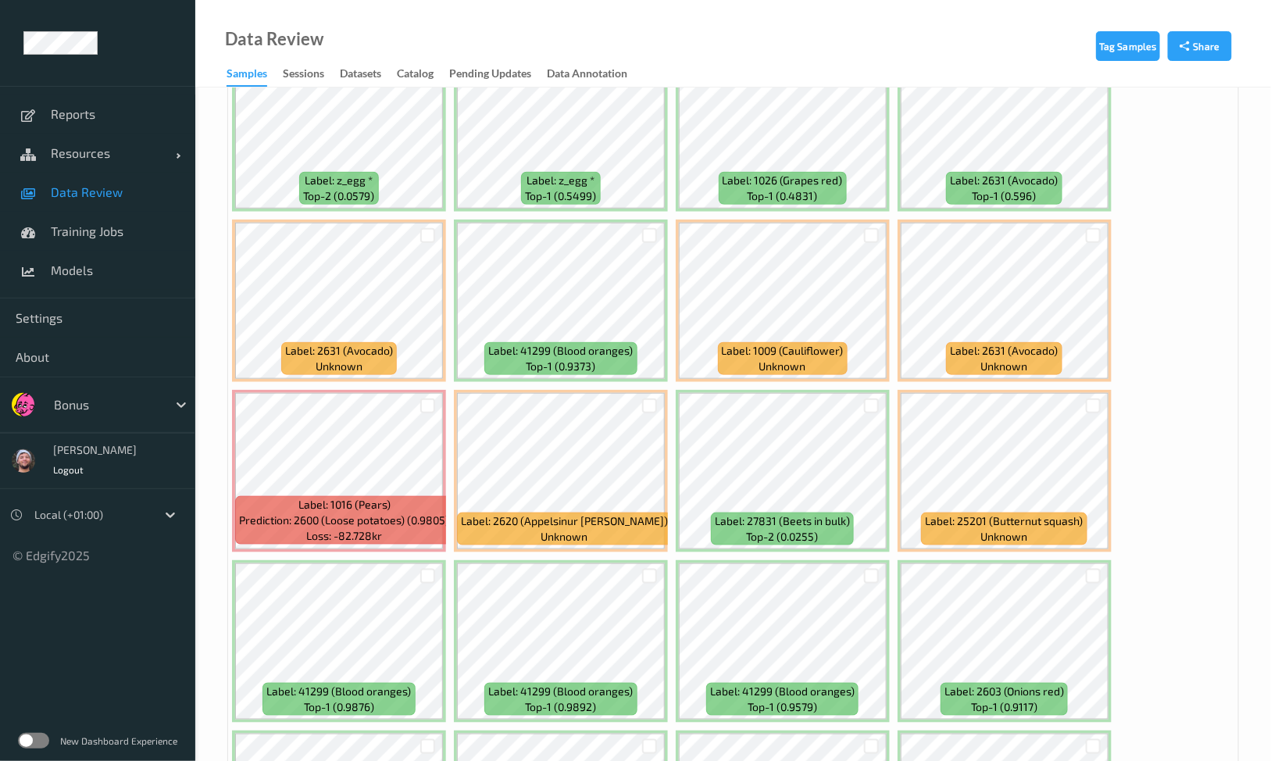
scroll to position [488, 0]
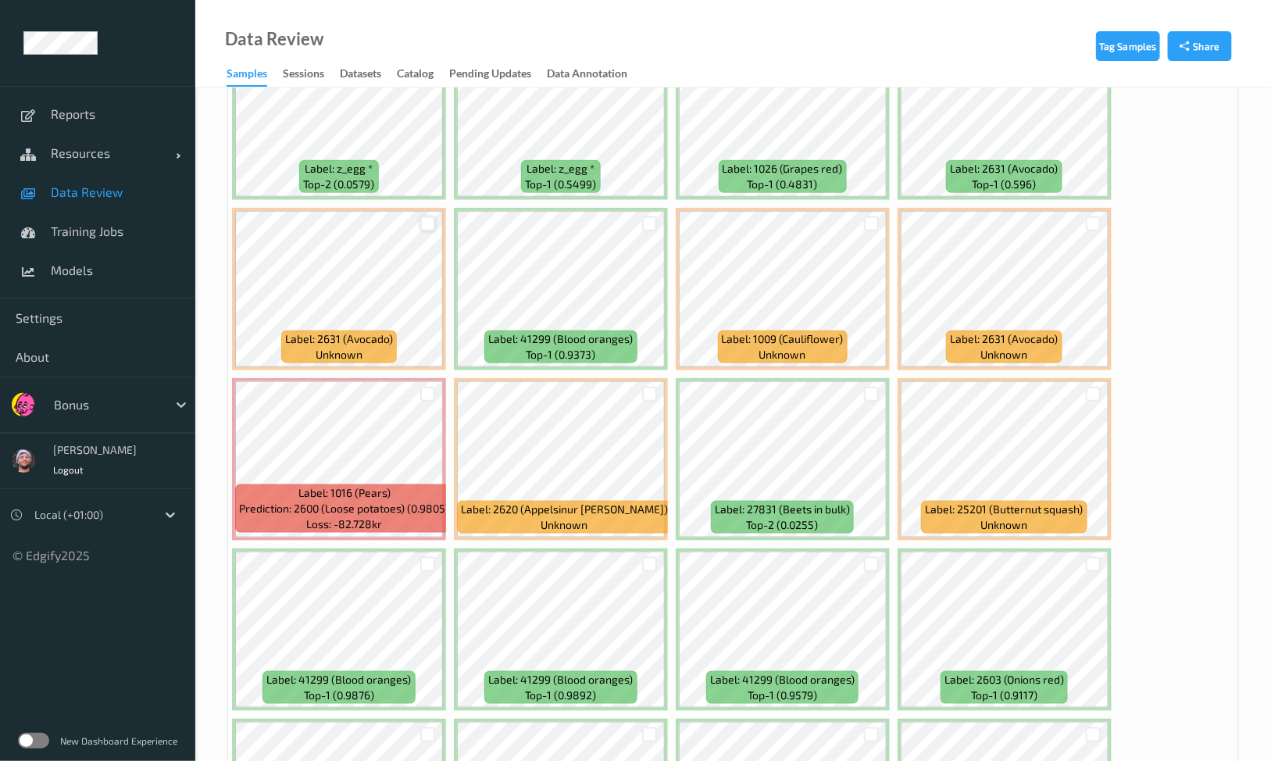
click at [430, 216] on div at bounding box center [427, 223] width 15 height 15
